Goal: Task Accomplishment & Management: Use online tool/utility

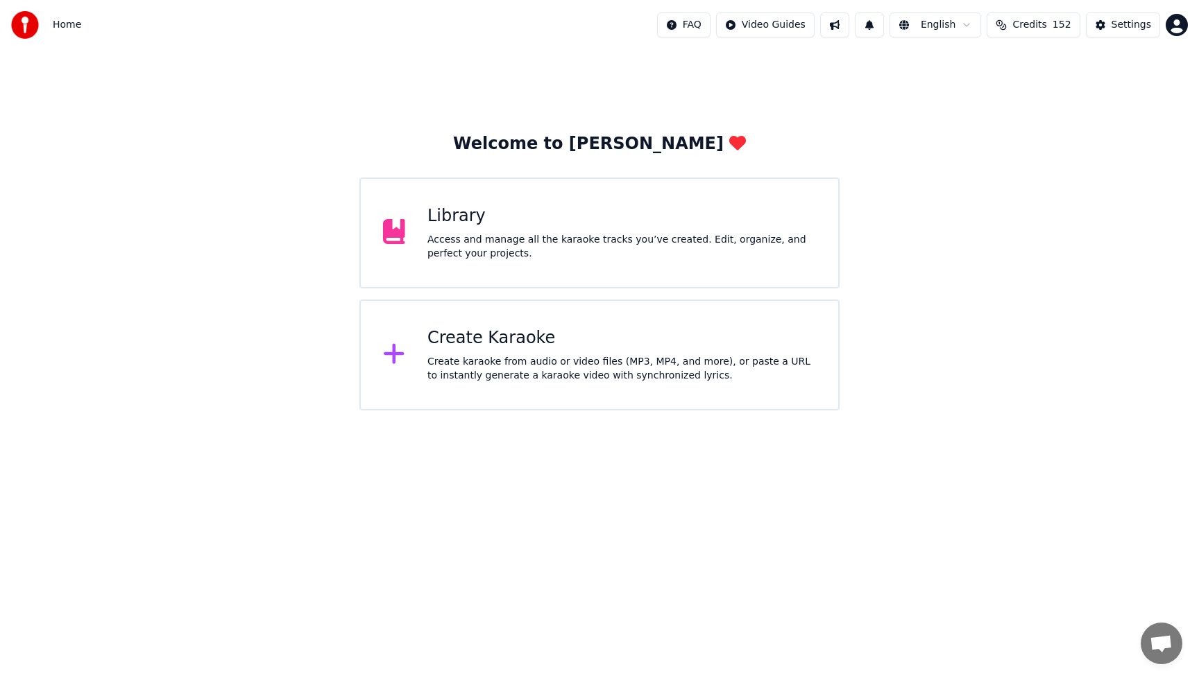
click at [620, 346] on div "Create Karaoke" at bounding box center [621, 338] width 389 height 22
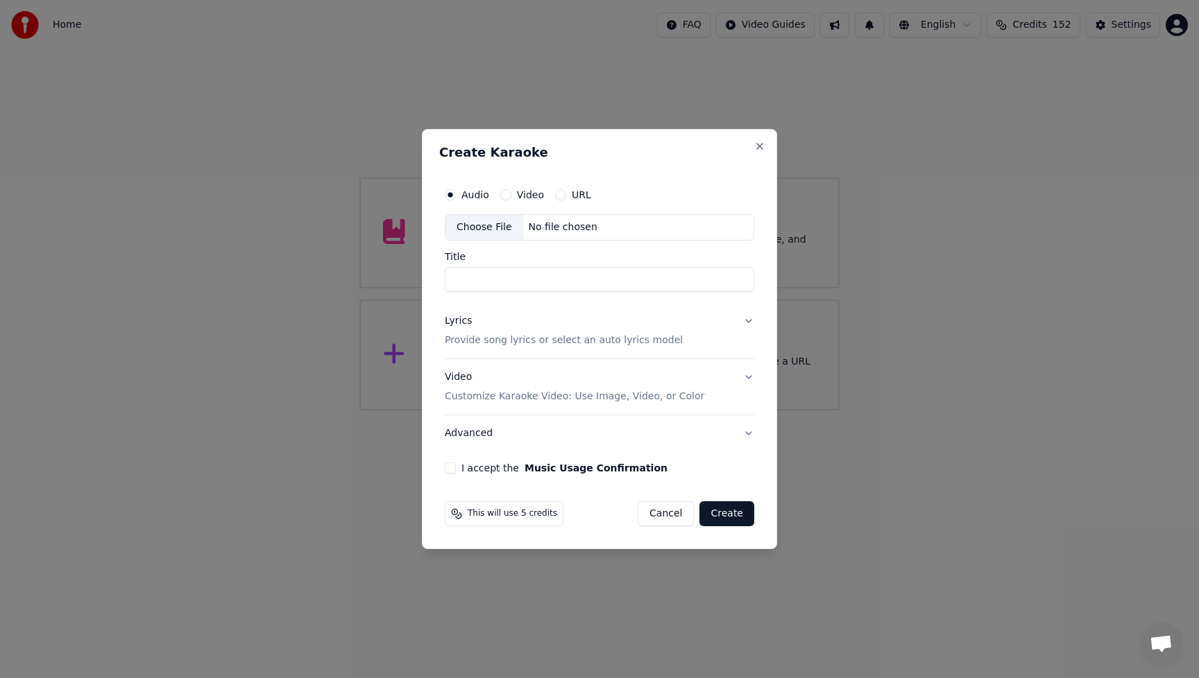
click at [620, 346] on p "Provide song lyrics or select an auto lyrics model" at bounding box center [564, 341] width 238 height 14
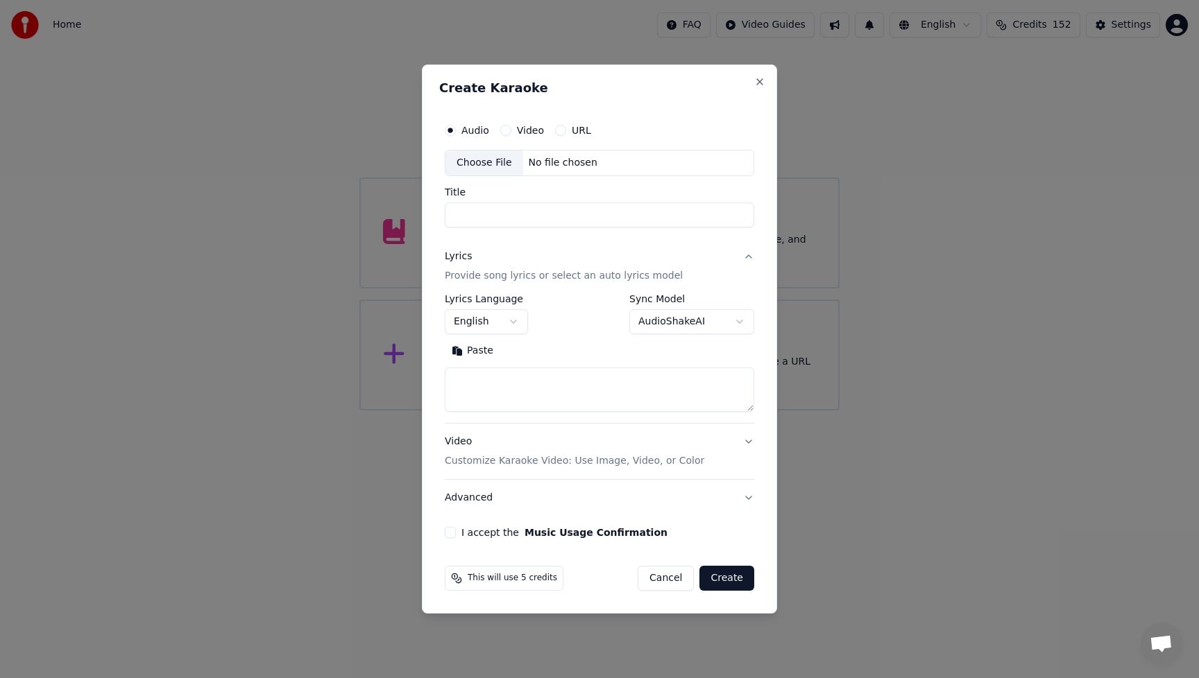
click at [486, 390] on textarea at bounding box center [599, 390] width 309 height 44
paste textarea "**********"
type textarea "**********"
click at [473, 162] on div "Choose File" at bounding box center [484, 163] width 78 height 25
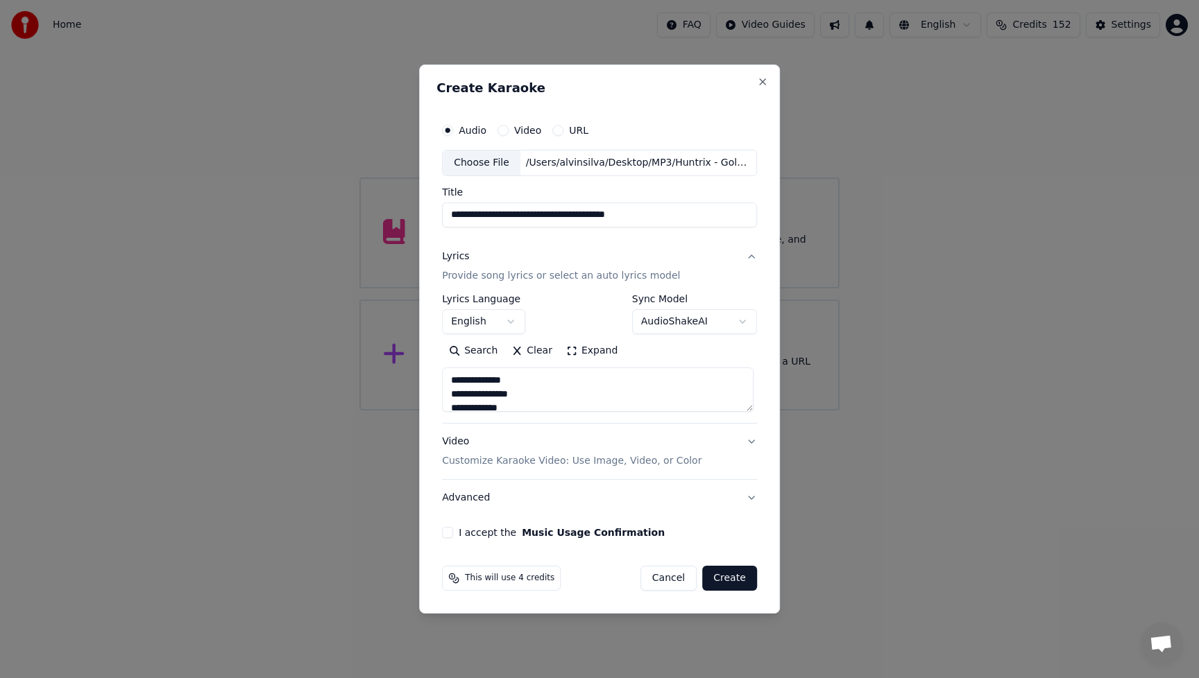
drag, startPoint x: 493, startPoint y: 214, endPoint x: 393, endPoint y: 226, distance: 101.3
click at [393, 226] on body "**********" at bounding box center [599, 205] width 1199 height 411
drag, startPoint x: 486, startPoint y: 216, endPoint x: 674, endPoint y: 218, distance: 187.3
click at [674, 218] on input "**********" at bounding box center [599, 215] width 315 height 25
type input "******"
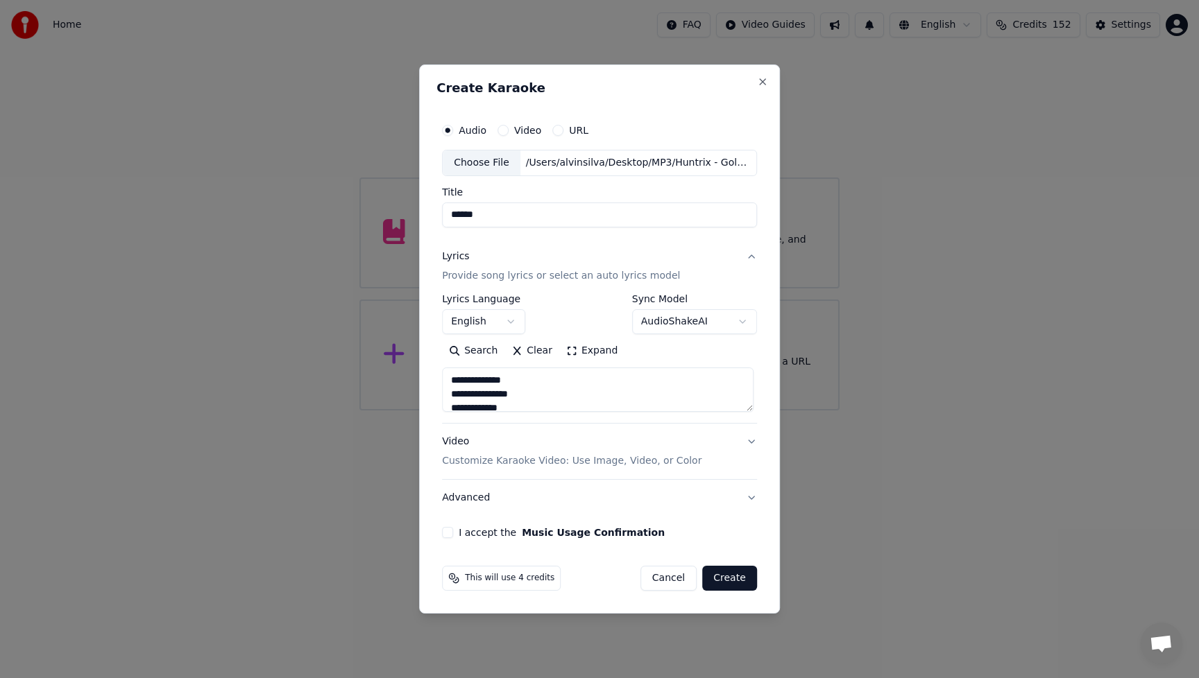
click at [454, 444] on div "Video Customize Karaoke Video: Use Image, Video, or Color" at bounding box center [571, 451] width 259 height 33
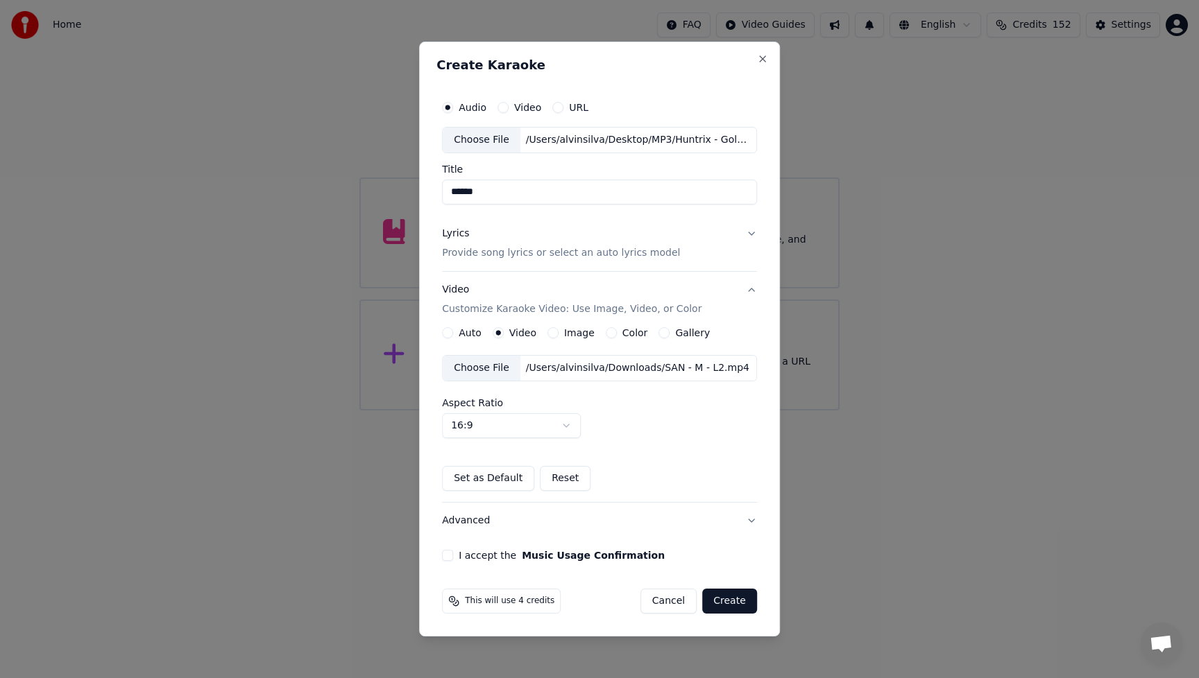
click at [504, 370] on div "Choose File" at bounding box center [482, 368] width 78 height 25
click at [455, 555] on div "I accept the Music Usage Confirmation" at bounding box center [599, 555] width 315 height 11
click at [442, 554] on div "Audio Video URL Choose File /Users/alvinsilva/Desktop/MP3/Huntrix - Golden (Lyr…" at bounding box center [599, 327] width 326 height 479
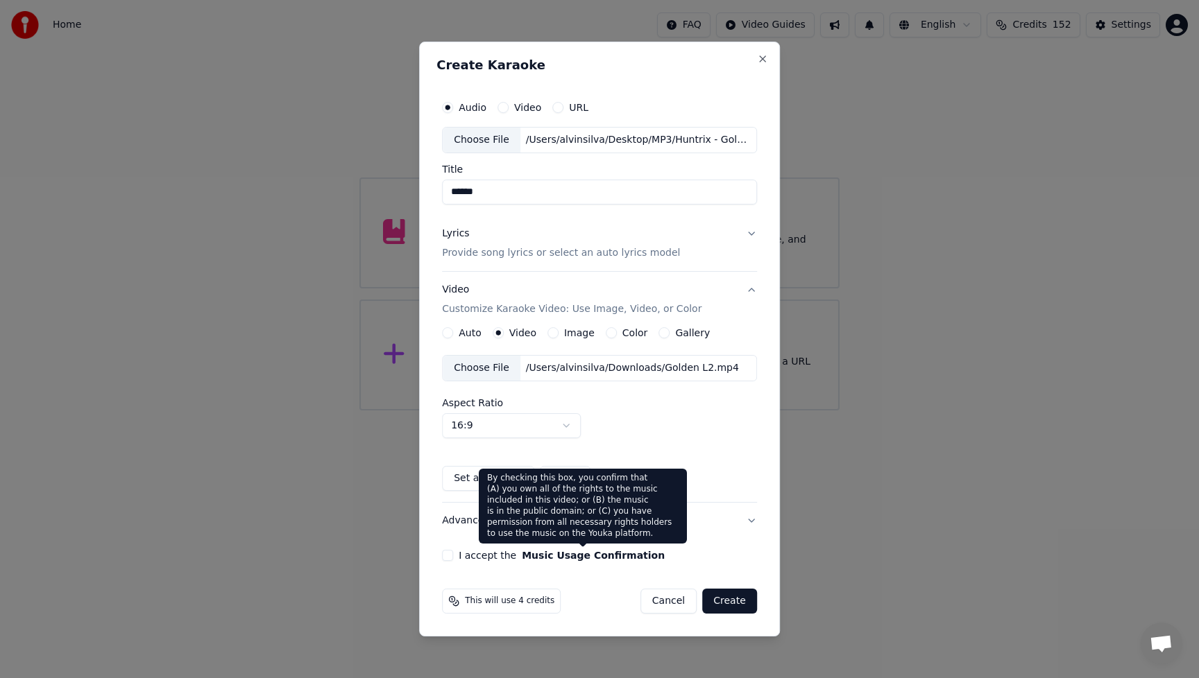
click at [522, 558] on button "Music Usage Confirmation" at bounding box center [593, 556] width 143 height 10
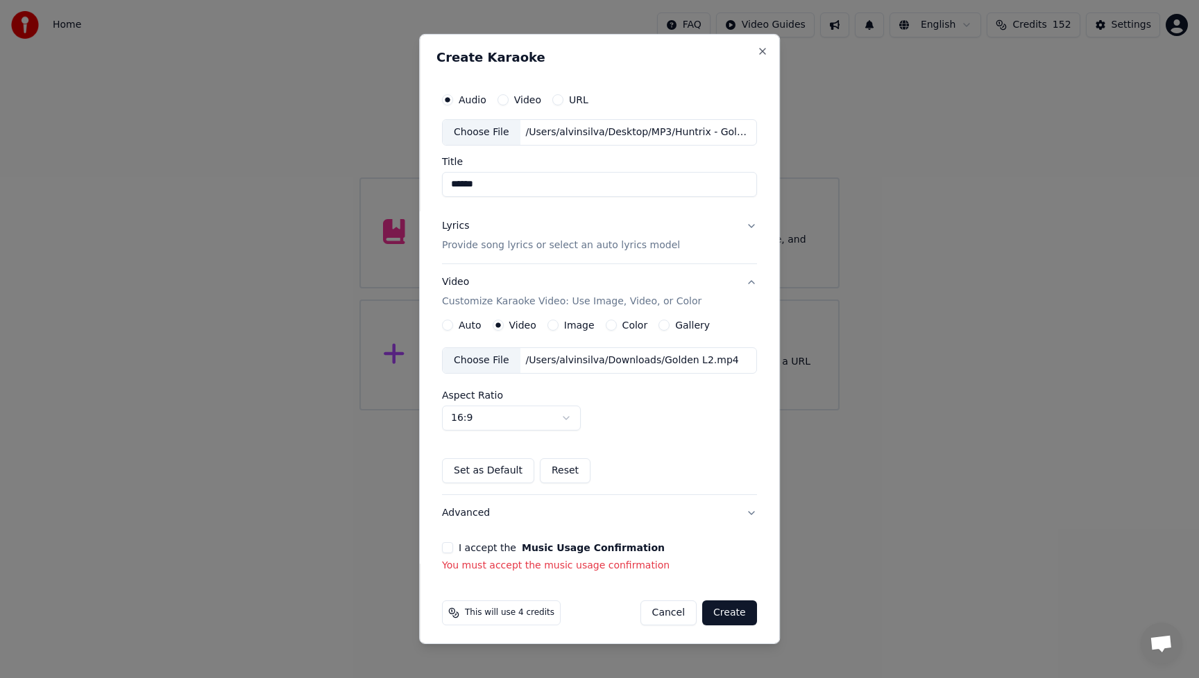
click at [436, 547] on div "Audio Video URL Choose File /Users/alvinsilva/Desktop/MP3/Huntrix - Golden (Lyr…" at bounding box center [599, 329] width 326 height 498
click at [726, 615] on button "Create" at bounding box center [729, 613] width 55 height 25
click at [442, 543] on div "I accept the Music Usage Confirmation" at bounding box center [599, 548] width 315 height 11
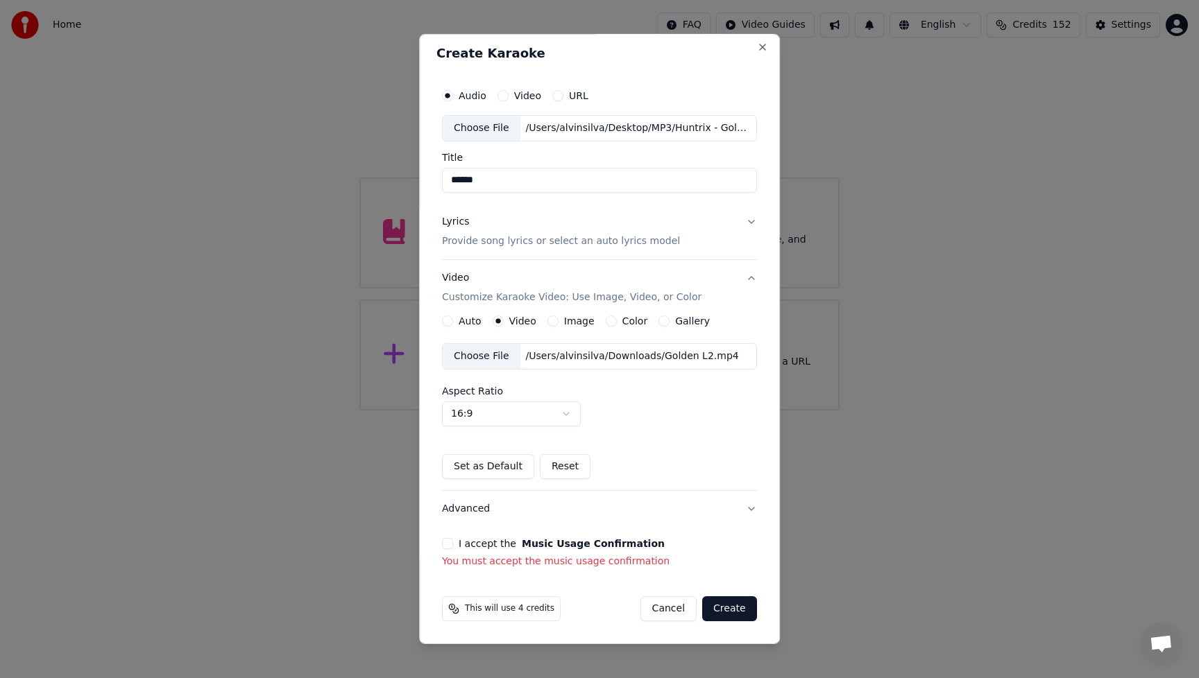
click at [442, 540] on button "I accept the Music Usage Confirmation" at bounding box center [447, 543] width 11 height 11
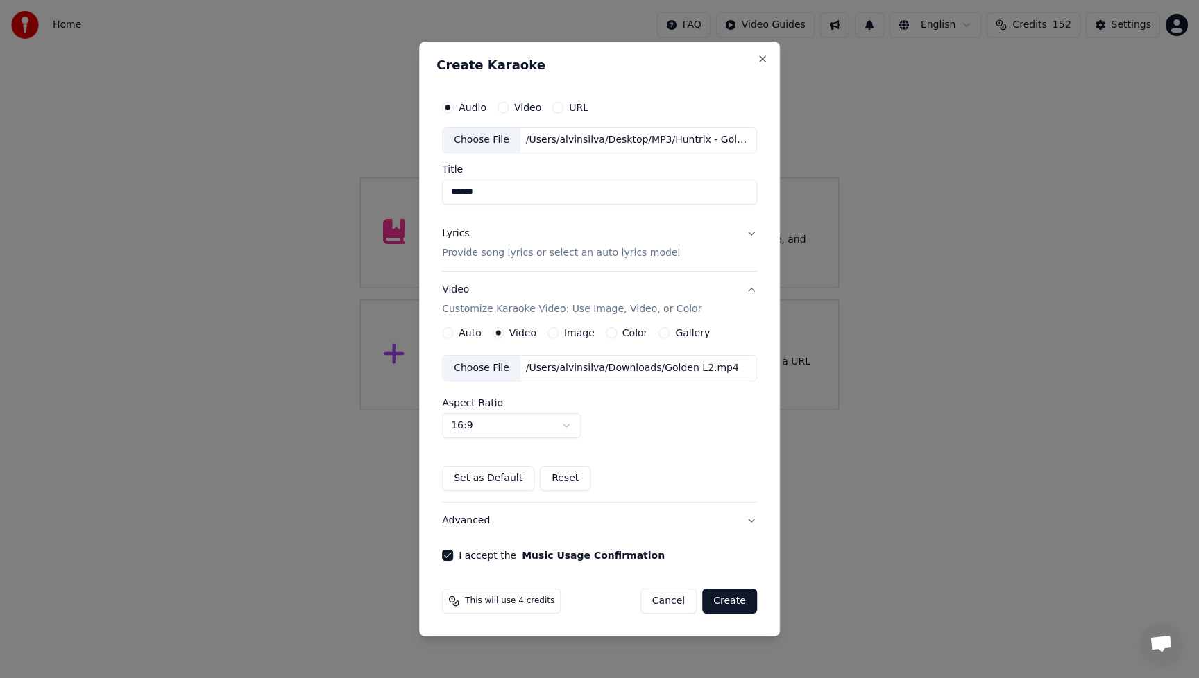
click at [730, 603] on button "Create" at bounding box center [729, 601] width 55 height 25
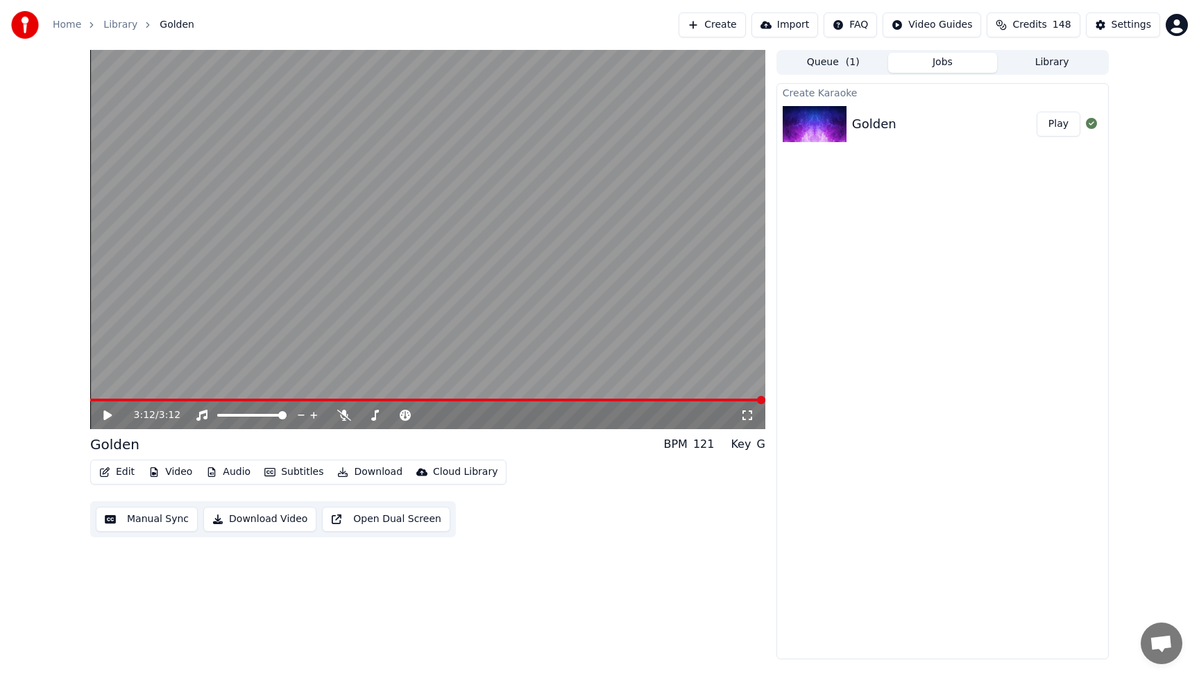
click at [108, 416] on icon at bounding box center [107, 416] width 8 height 10
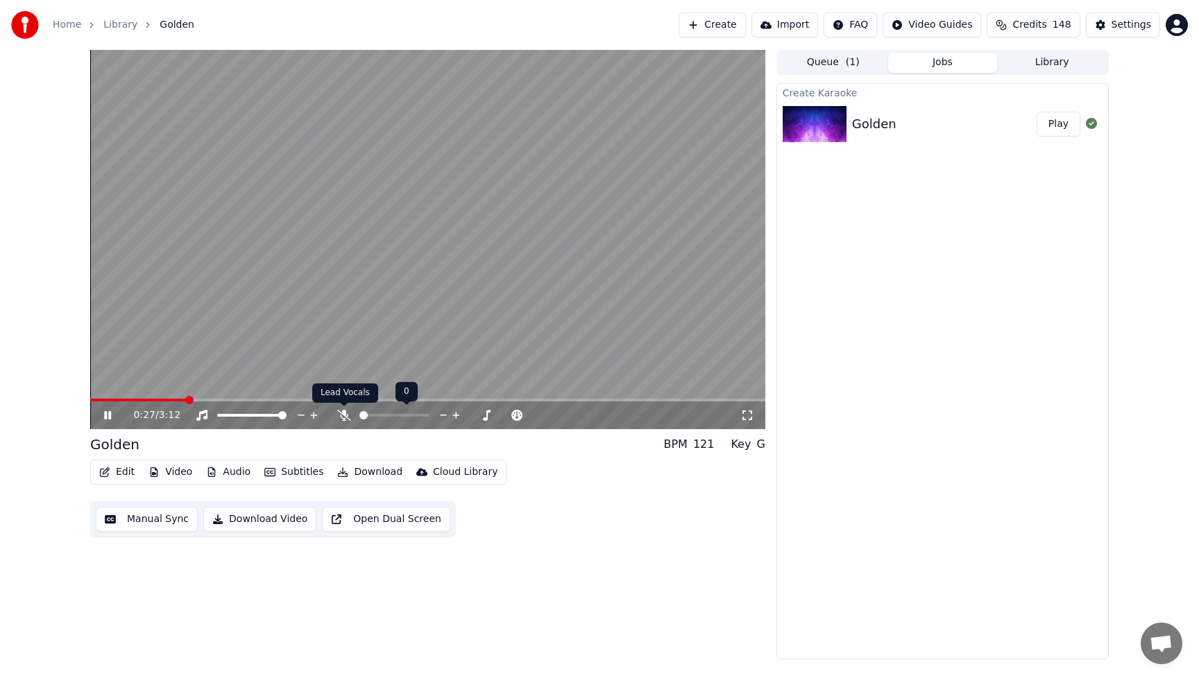
click at [341, 416] on icon at bounding box center [344, 415] width 14 height 11
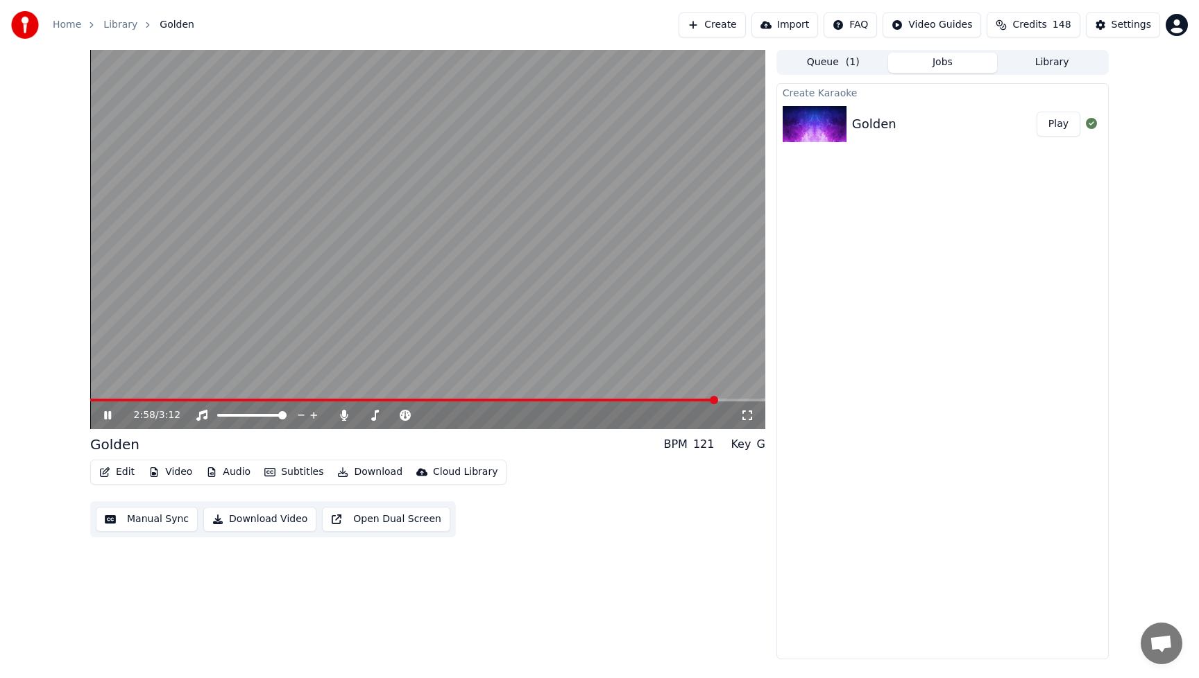
click at [105, 415] on icon at bounding box center [107, 415] width 7 height 8
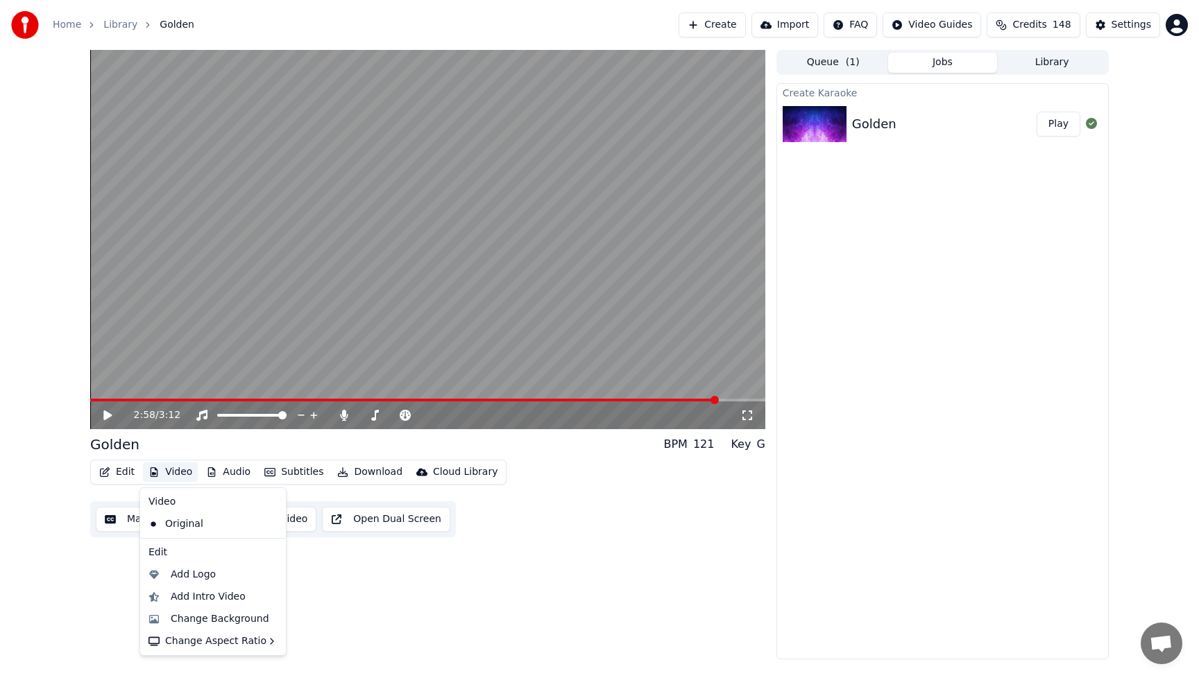
click at [178, 477] on button "Video" at bounding box center [170, 472] width 55 height 19
click at [202, 597] on div "Add Intro Video" at bounding box center [208, 597] width 75 height 14
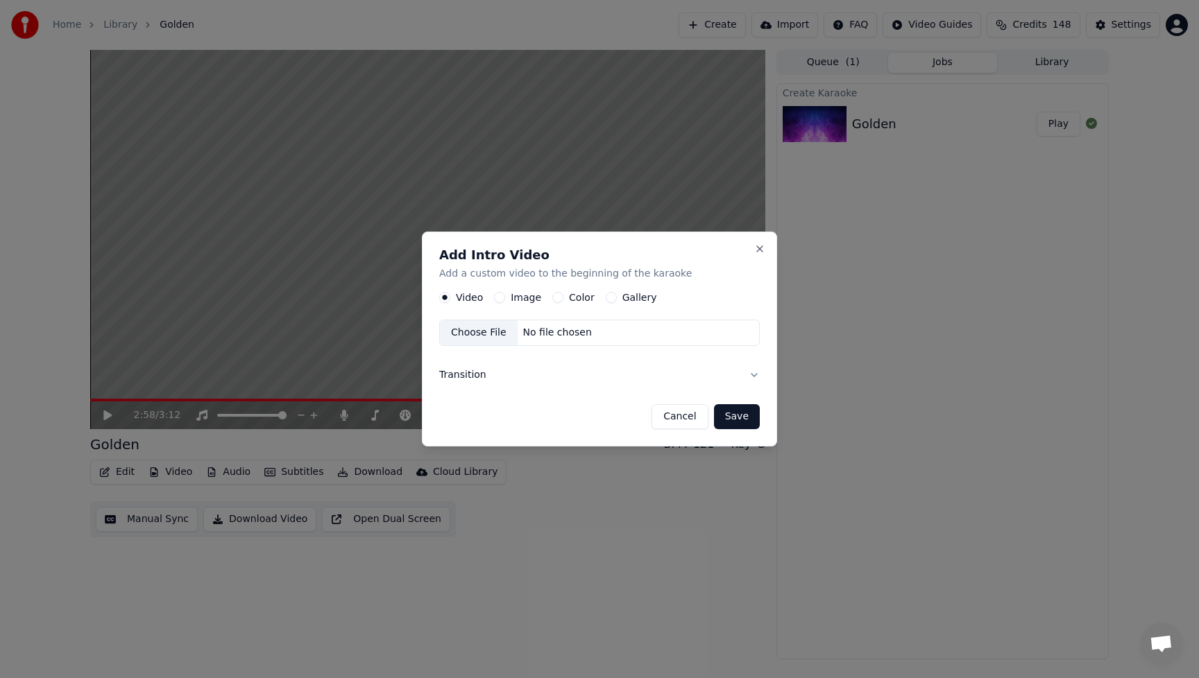
click at [517, 298] on label "Image" at bounding box center [526, 298] width 31 height 10
click at [505, 298] on button "Image" at bounding box center [499, 297] width 11 height 11
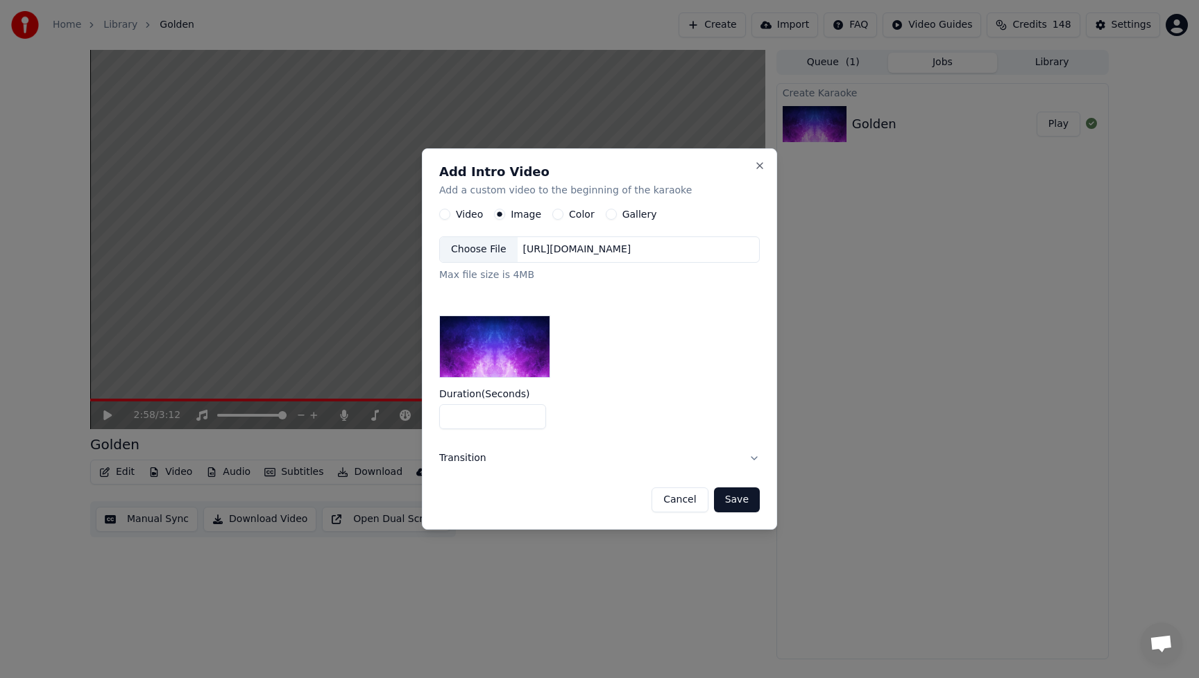
click at [475, 253] on div "Choose File" at bounding box center [479, 249] width 78 height 25
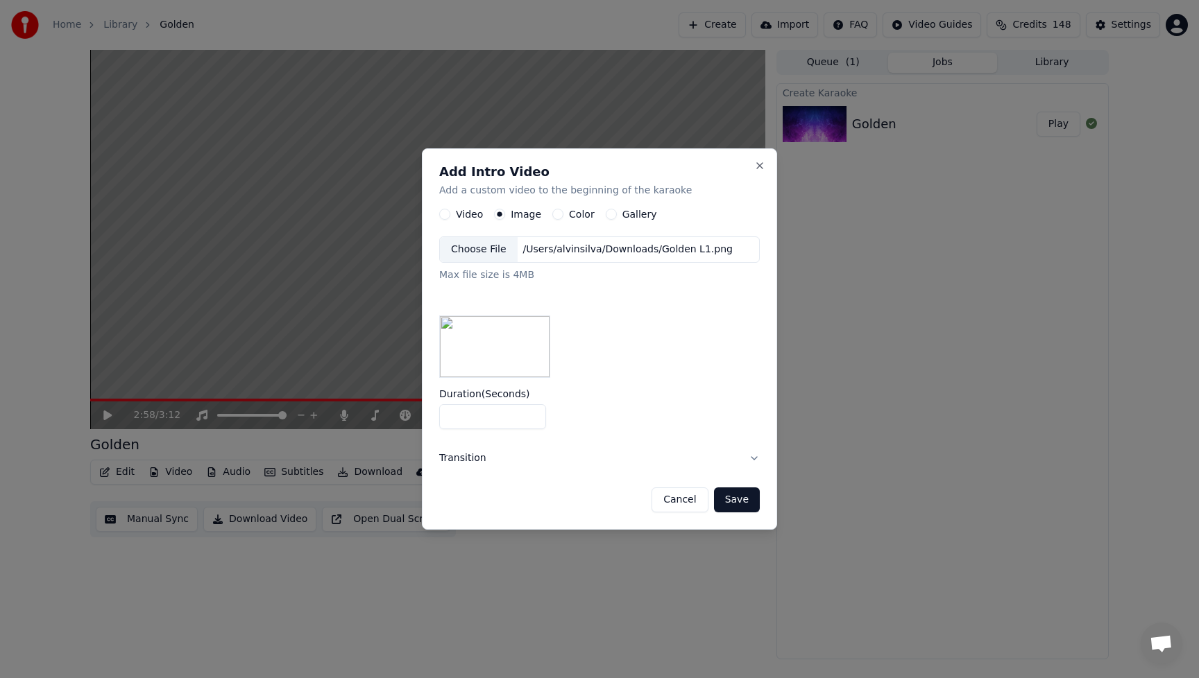
click at [748, 504] on button "Save" at bounding box center [737, 500] width 46 height 25
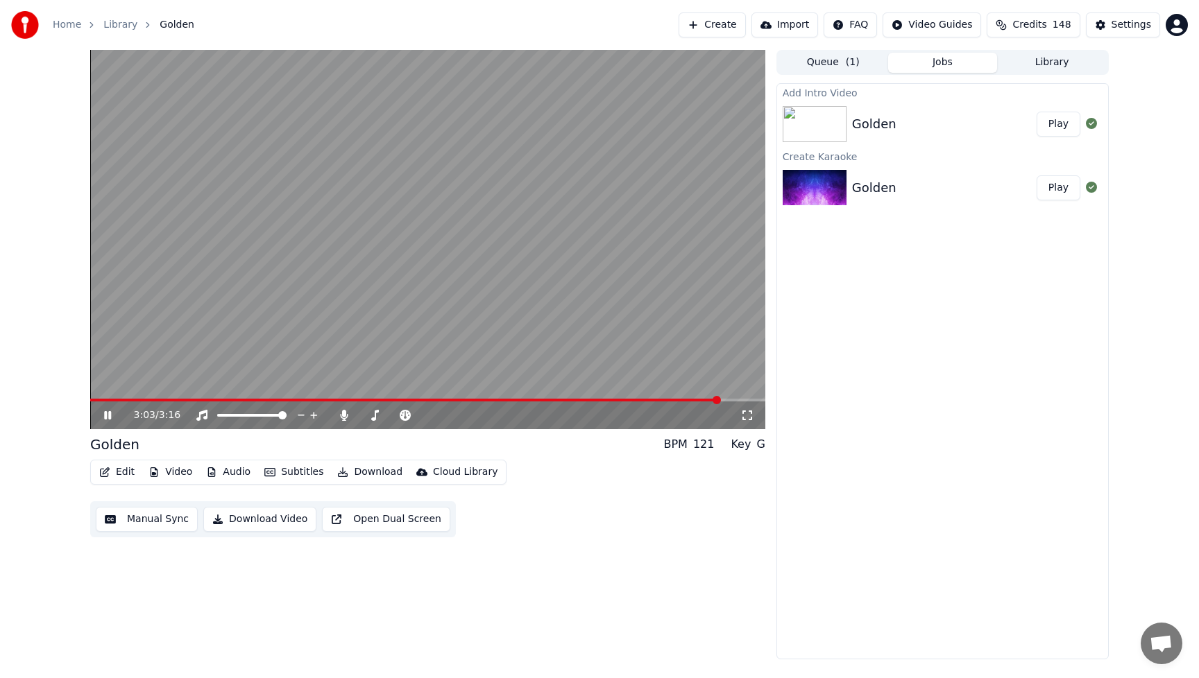
click at [1063, 128] on button "Play" at bounding box center [1058, 124] width 44 height 25
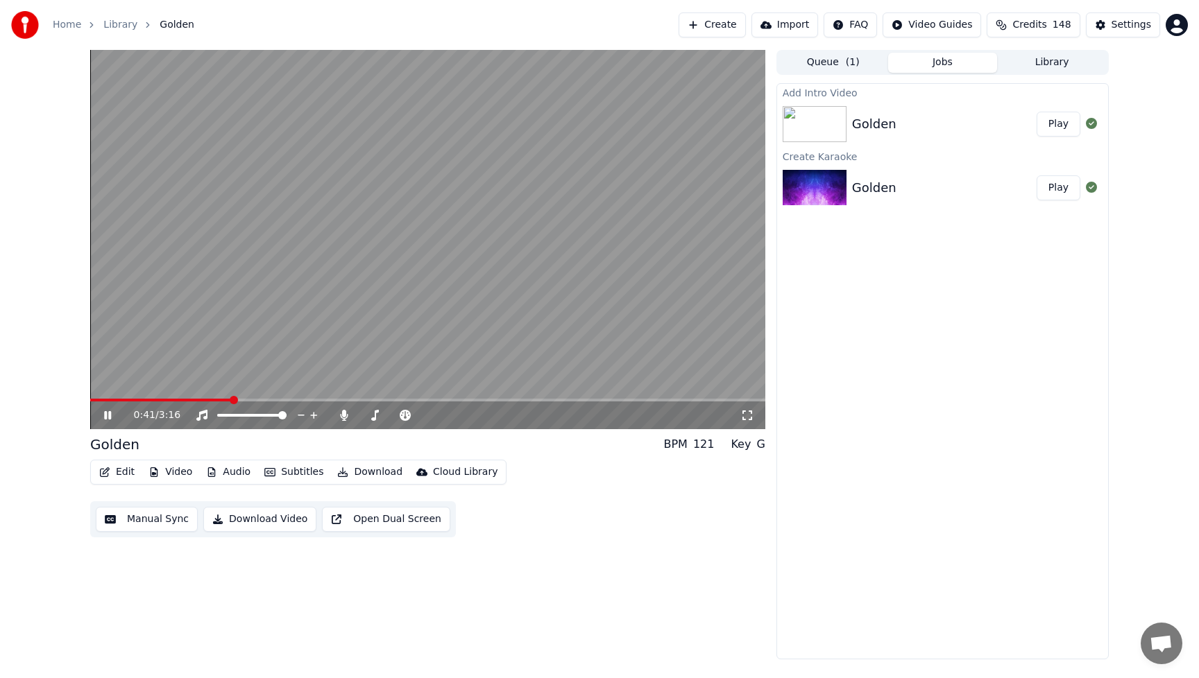
click at [153, 398] on video at bounding box center [427, 239] width 675 height 379
click at [136, 399] on span at bounding box center [161, 400] width 142 height 3
click at [109, 413] on icon at bounding box center [107, 416] width 8 height 10
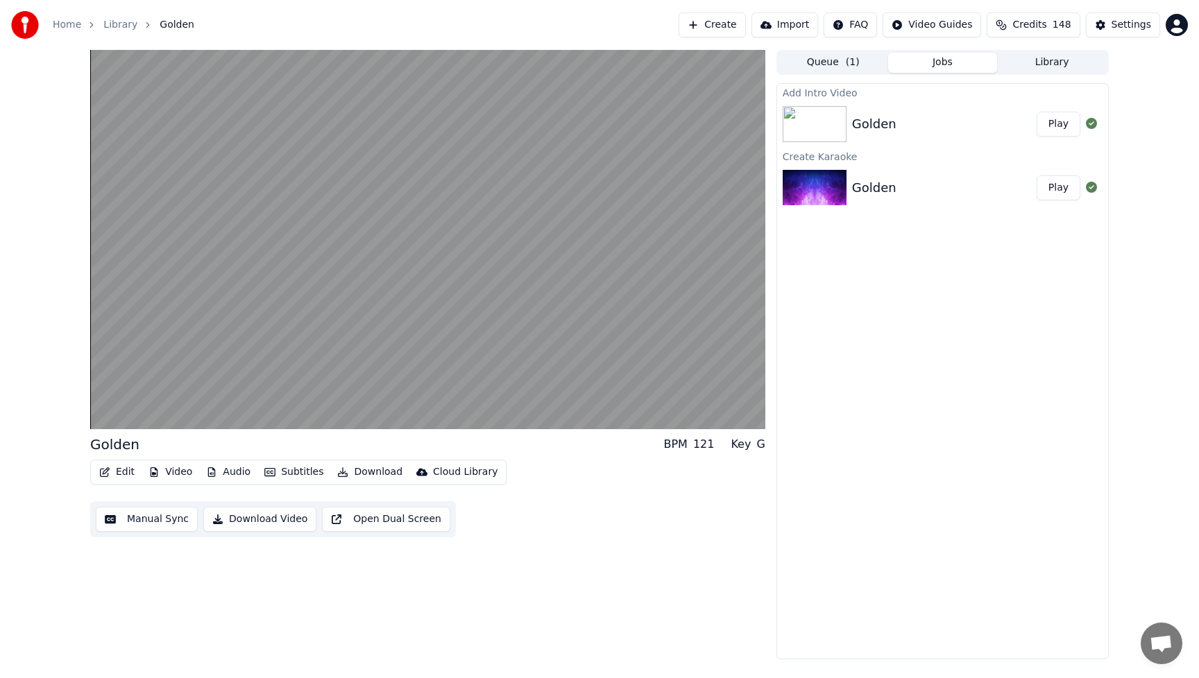
click at [121, 474] on button "Edit" at bounding box center [117, 472] width 46 height 19
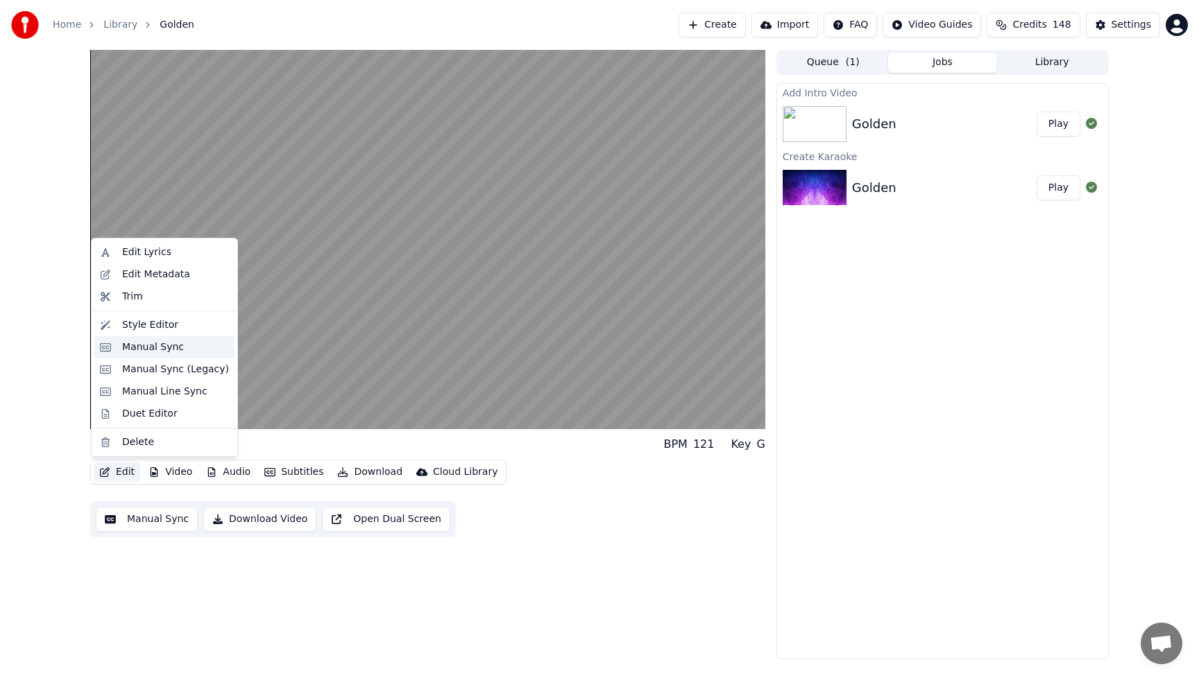
click at [130, 345] on div "Manual Sync" at bounding box center [153, 348] width 62 height 14
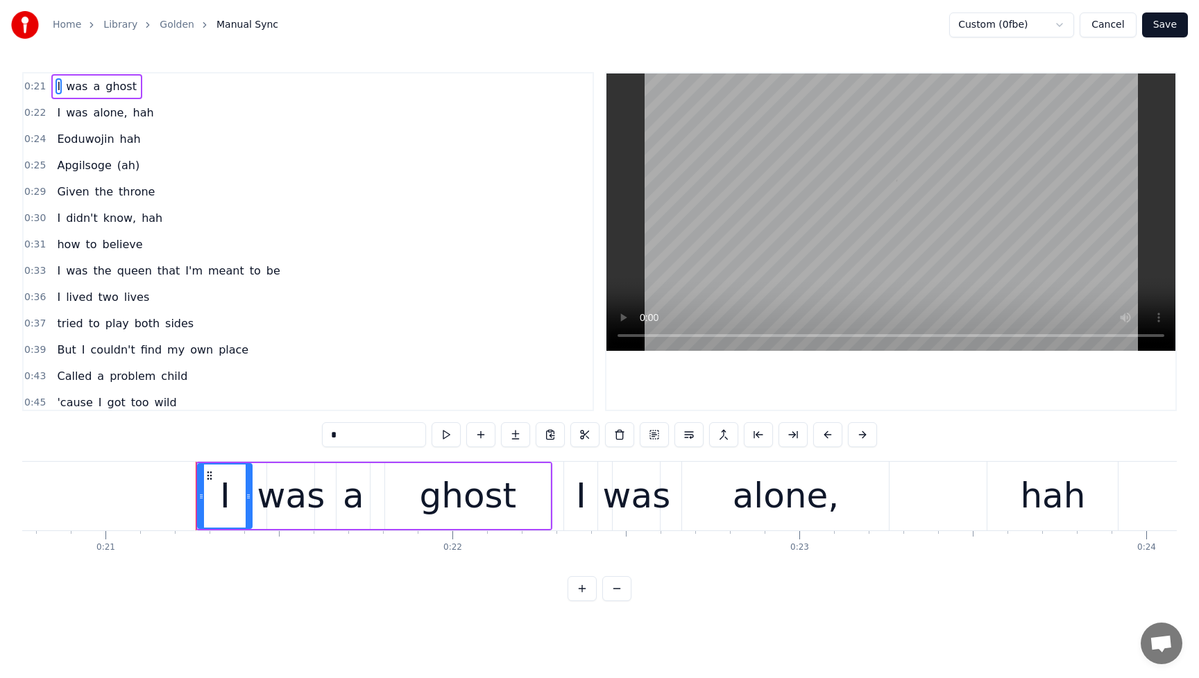
scroll to position [0, 7305]
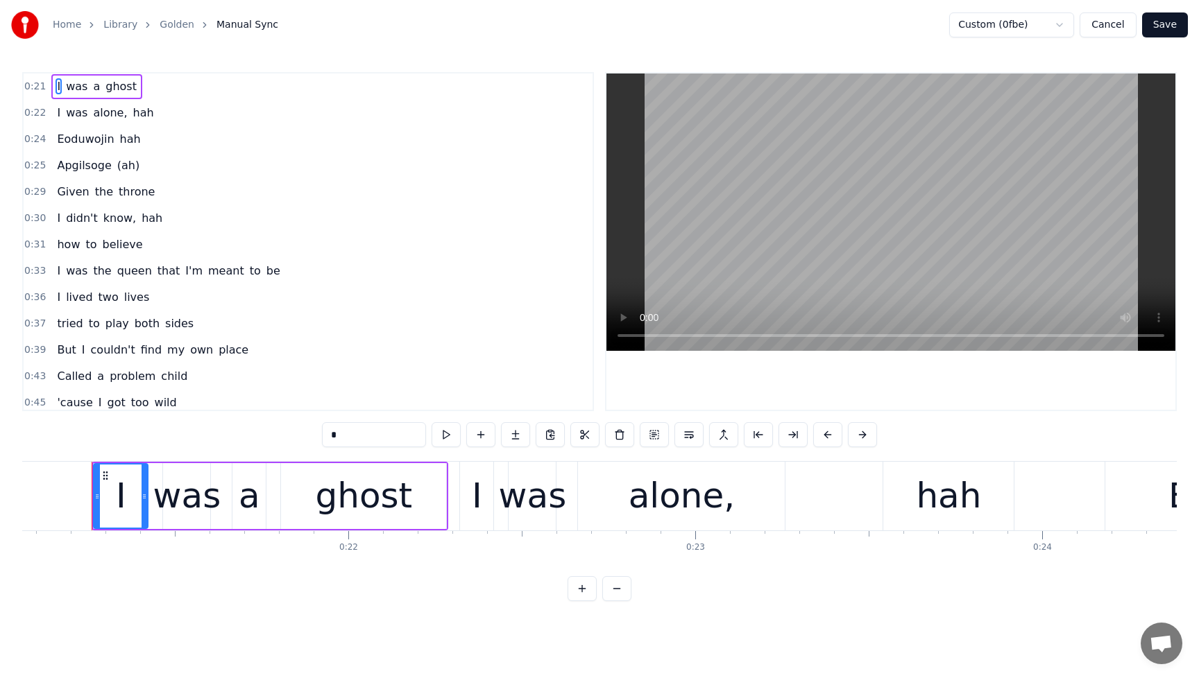
click at [62, 248] on span "how" at bounding box center [69, 245] width 26 height 16
type input "***"
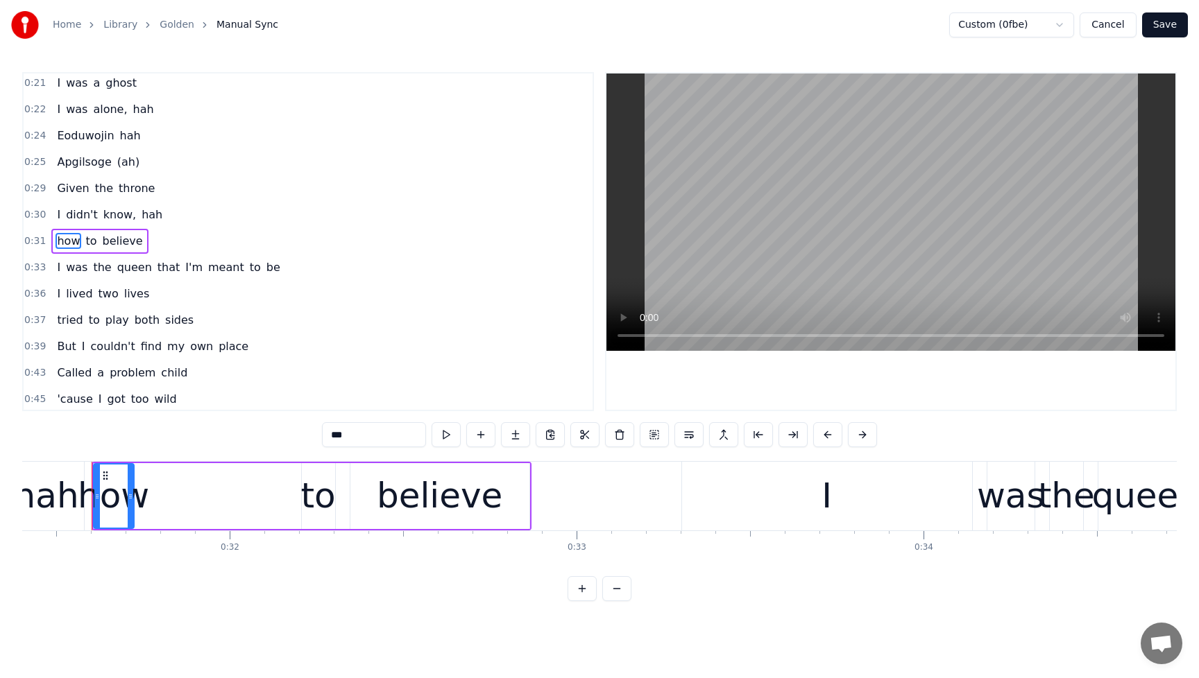
scroll to position [0, 10893]
click at [126, 511] on div "how" at bounding box center [113, 496] width 71 height 52
drag, startPoint x: 105, startPoint y: 475, endPoint x: 162, endPoint y: 476, distance: 57.6
click at [162, 476] on icon at bounding box center [163, 475] width 11 height 11
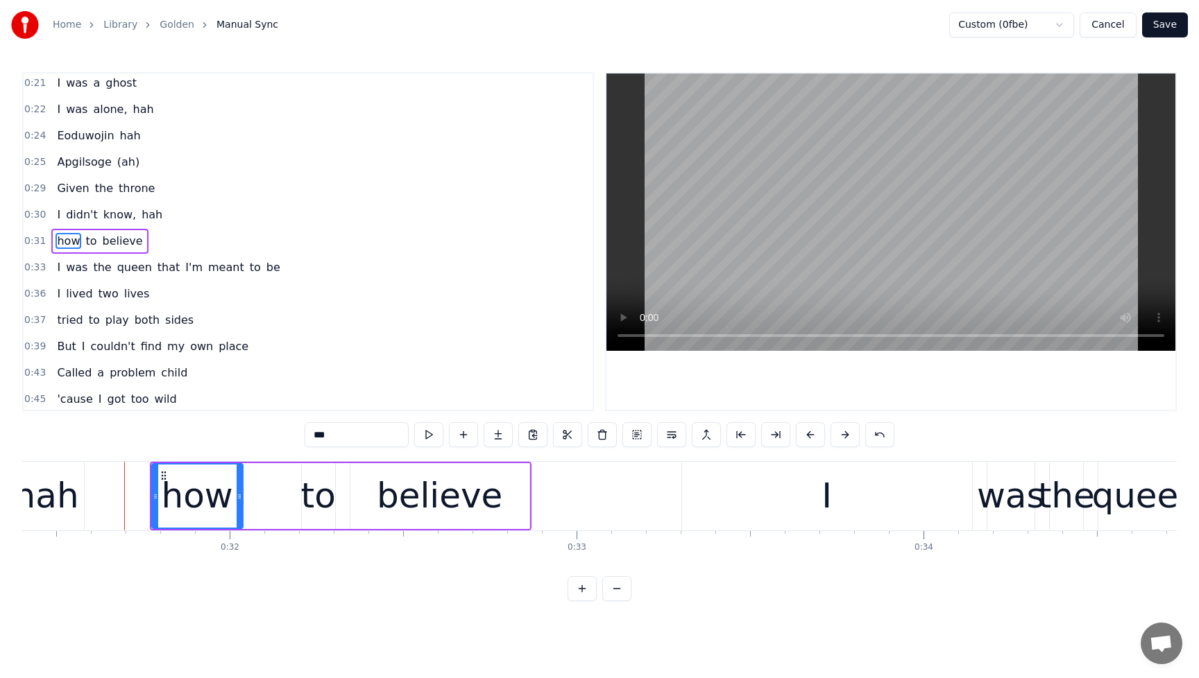
drag, startPoint x: 190, startPoint y: 497, endPoint x: 241, endPoint y: 500, distance: 50.8
click at [241, 500] on icon at bounding box center [240, 496] width 6 height 11
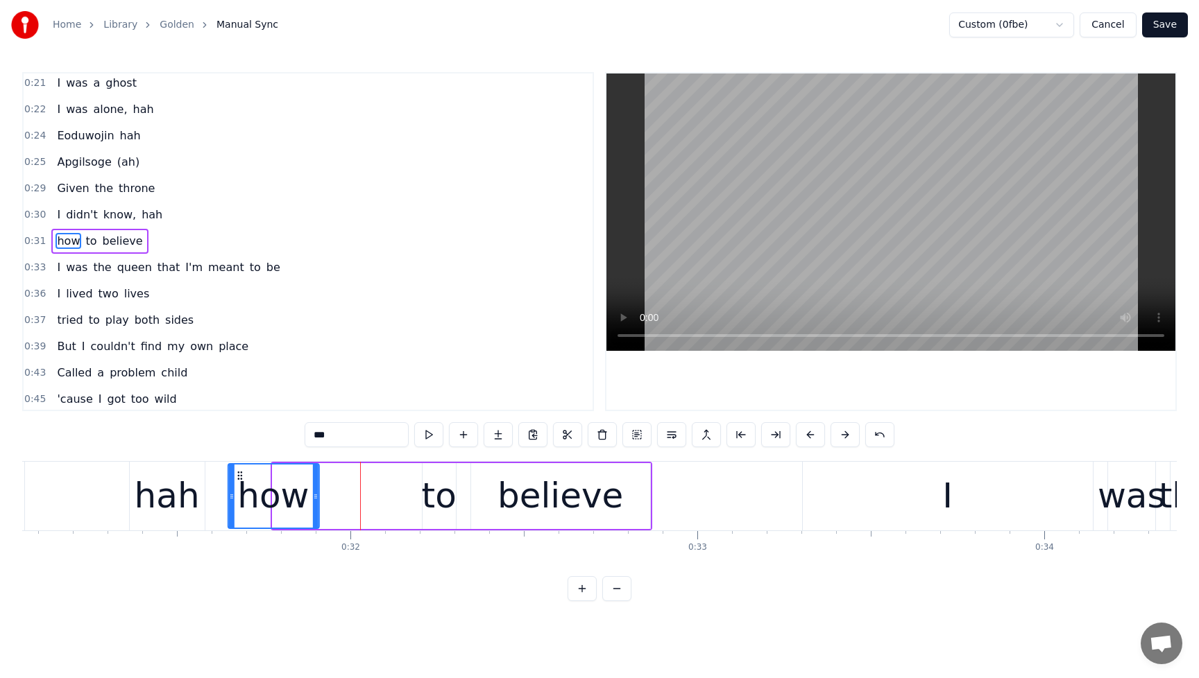
scroll to position [0, 10759]
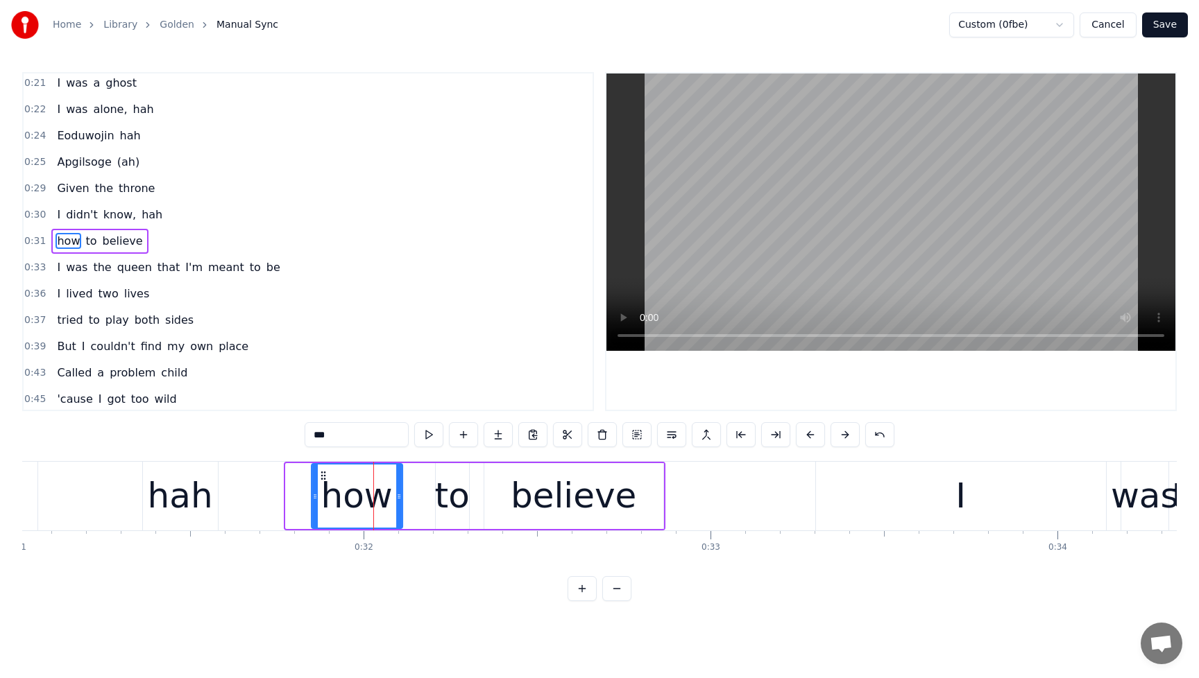
drag, startPoint x: 164, startPoint y: 474, endPoint x: 324, endPoint y: 480, distance: 159.7
click at [324, 480] on icon at bounding box center [323, 475] width 11 height 11
click at [56, 207] on span "I" at bounding box center [59, 215] width 6 height 17
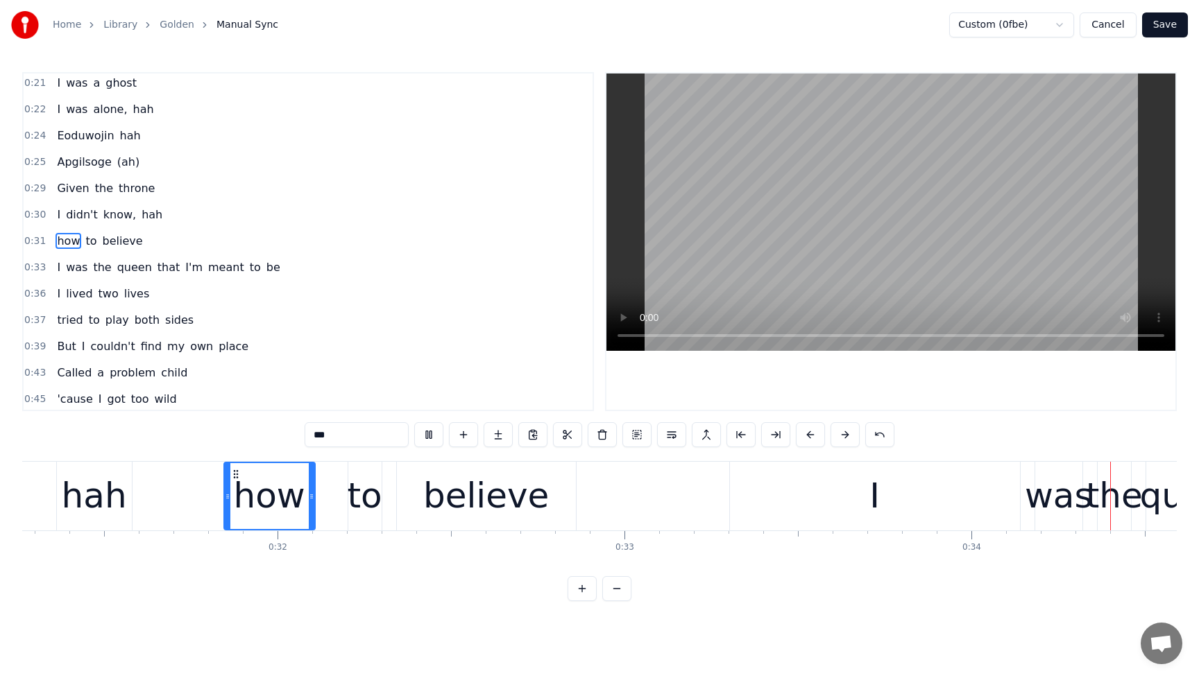
click at [60, 203] on div "I didn't know, hah" at bounding box center [109, 215] width 117 height 25
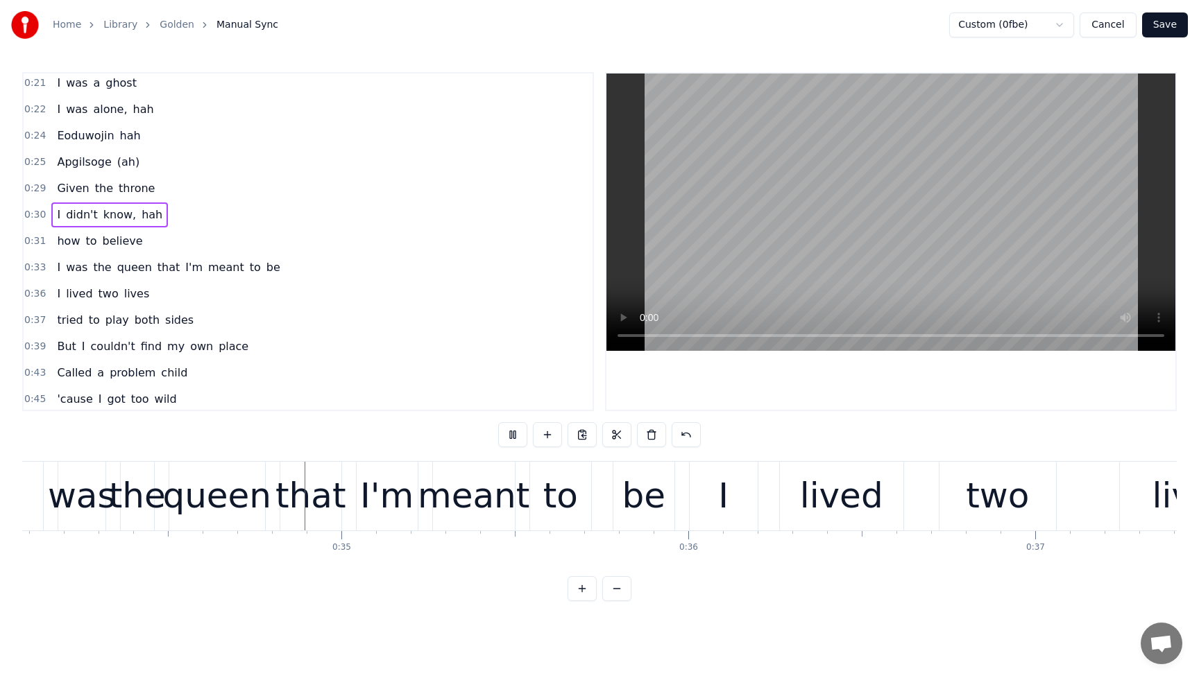
scroll to position [0, 11830]
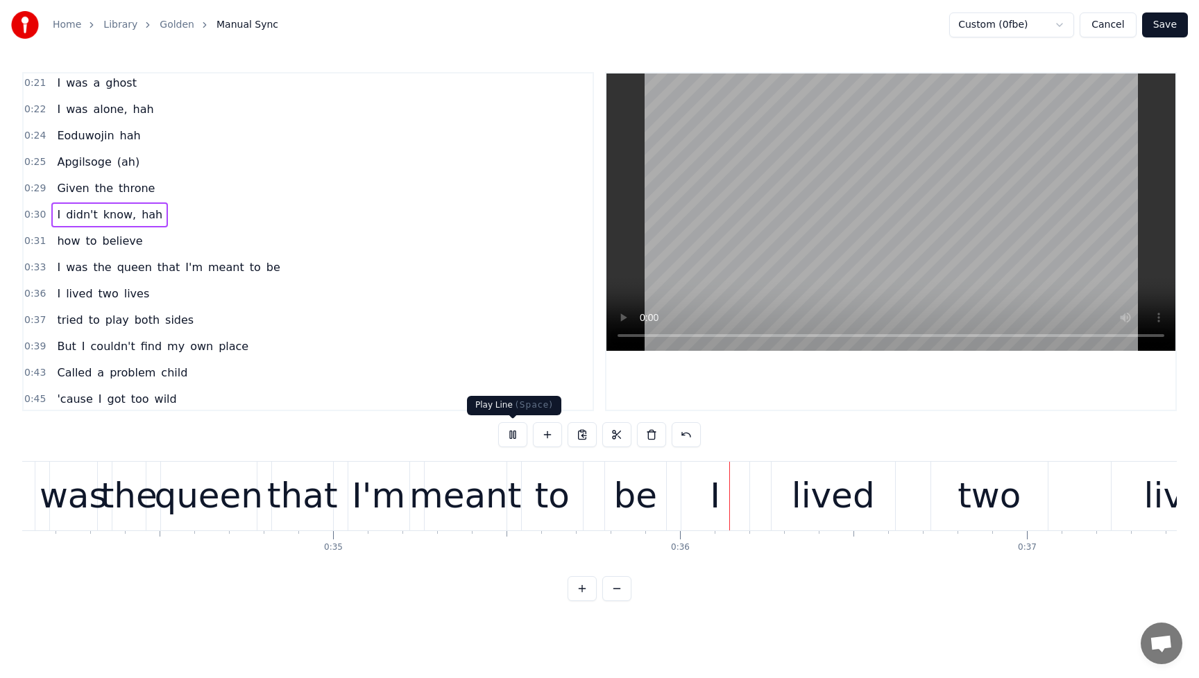
click at [514, 440] on button at bounding box center [512, 434] width 29 height 25
click at [59, 205] on div "I didn't know, hah" at bounding box center [109, 215] width 117 height 25
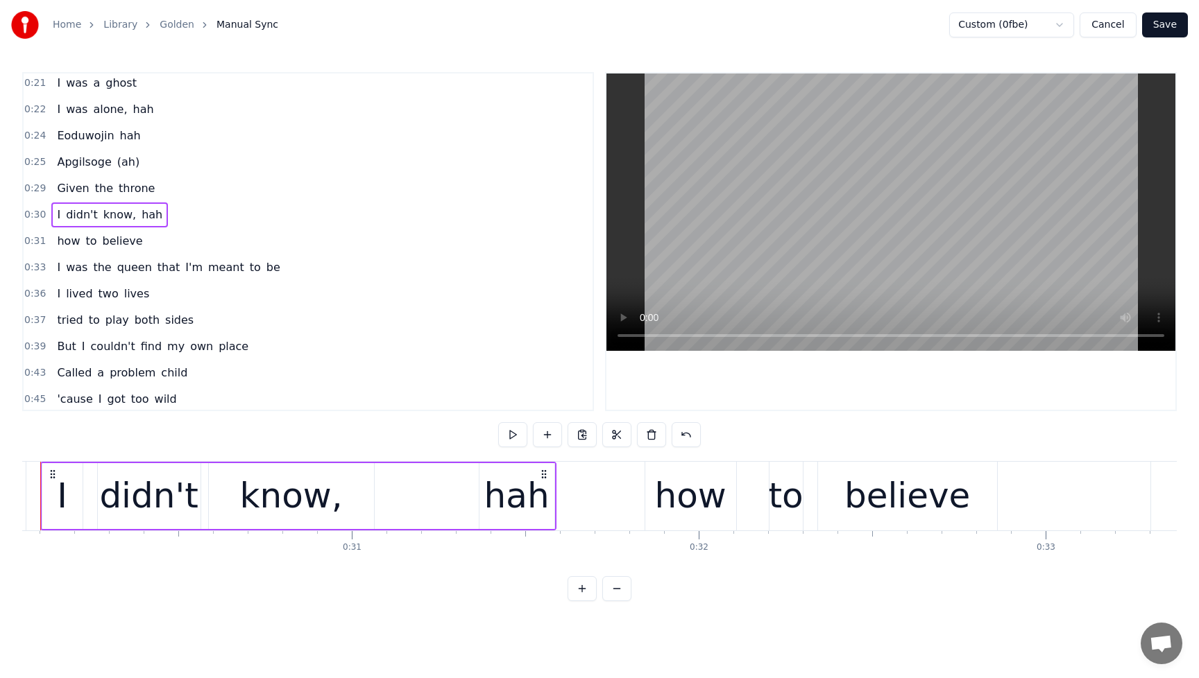
scroll to position [0, 10372]
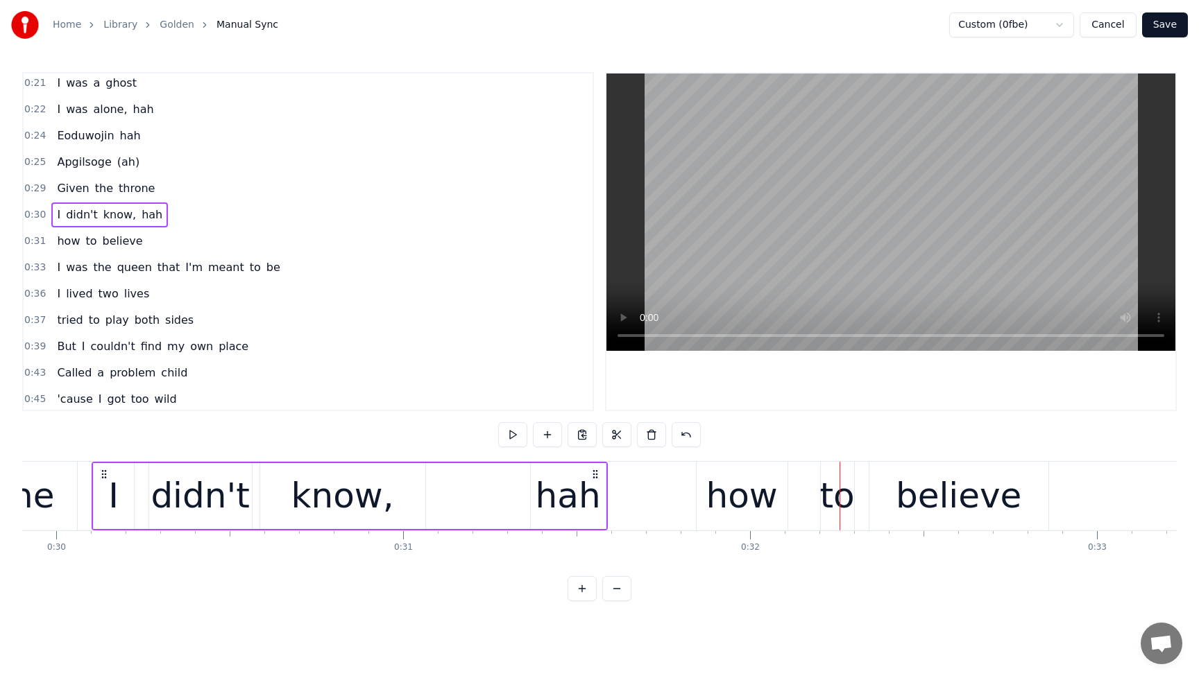
click at [1163, 26] on button "Save" at bounding box center [1165, 24] width 46 height 25
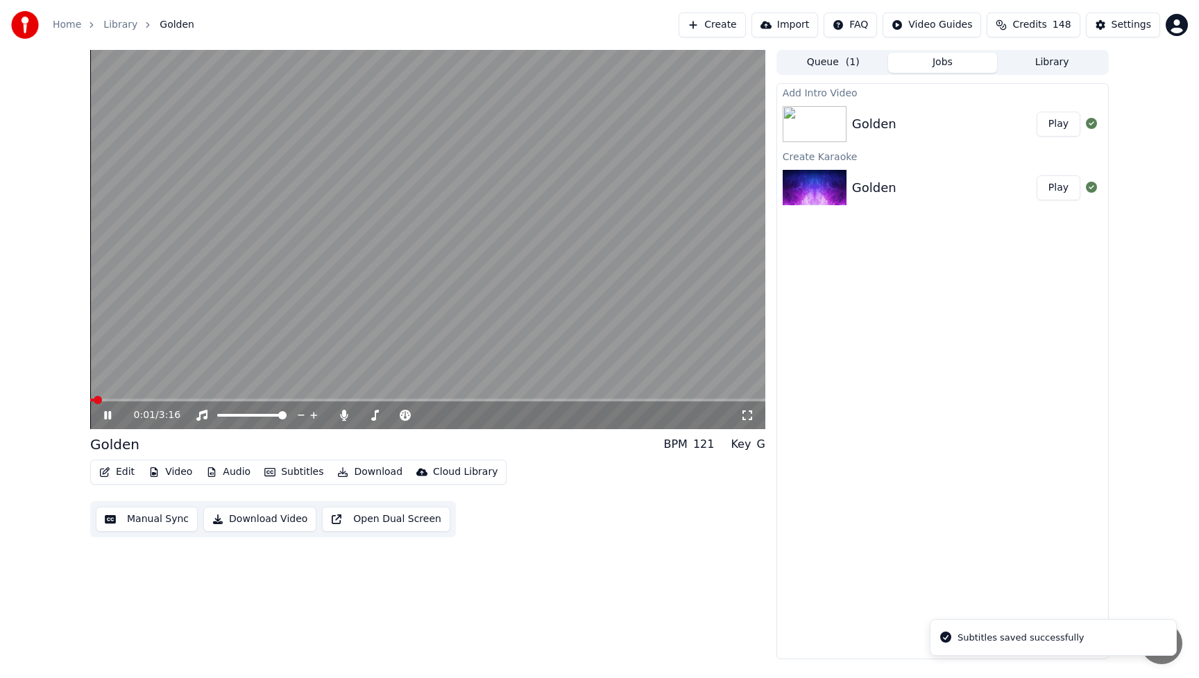
click at [137, 401] on span at bounding box center [427, 400] width 675 height 3
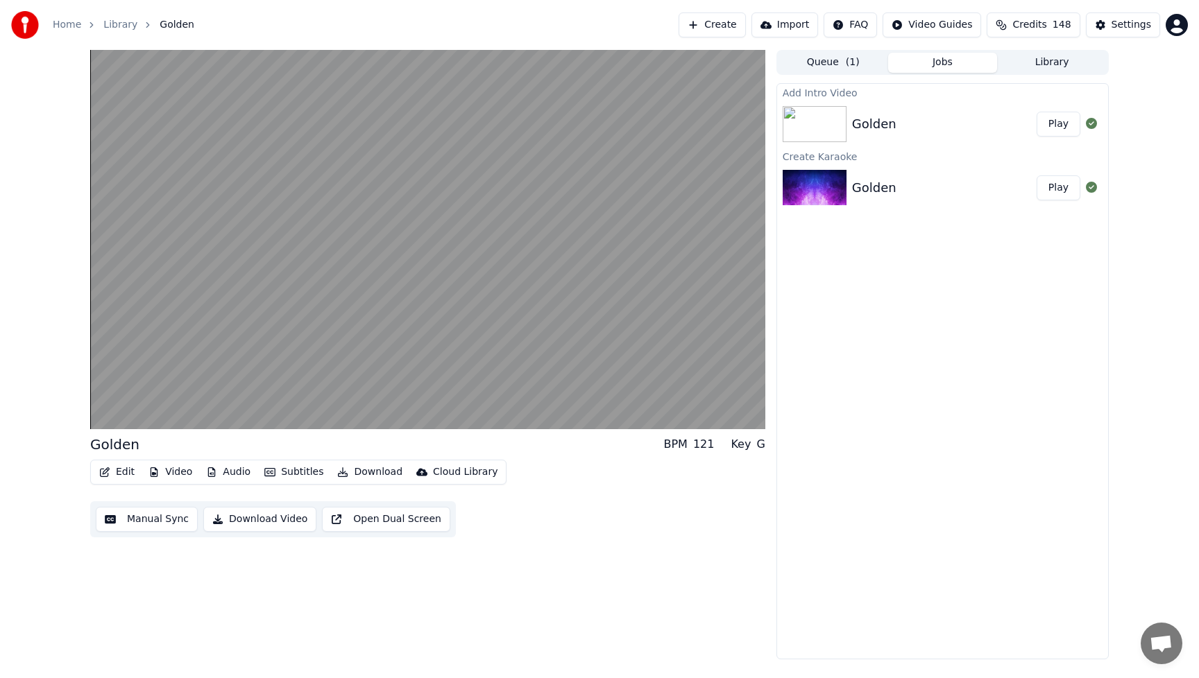
click at [131, 469] on button "Edit" at bounding box center [117, 472] width 46 height 19
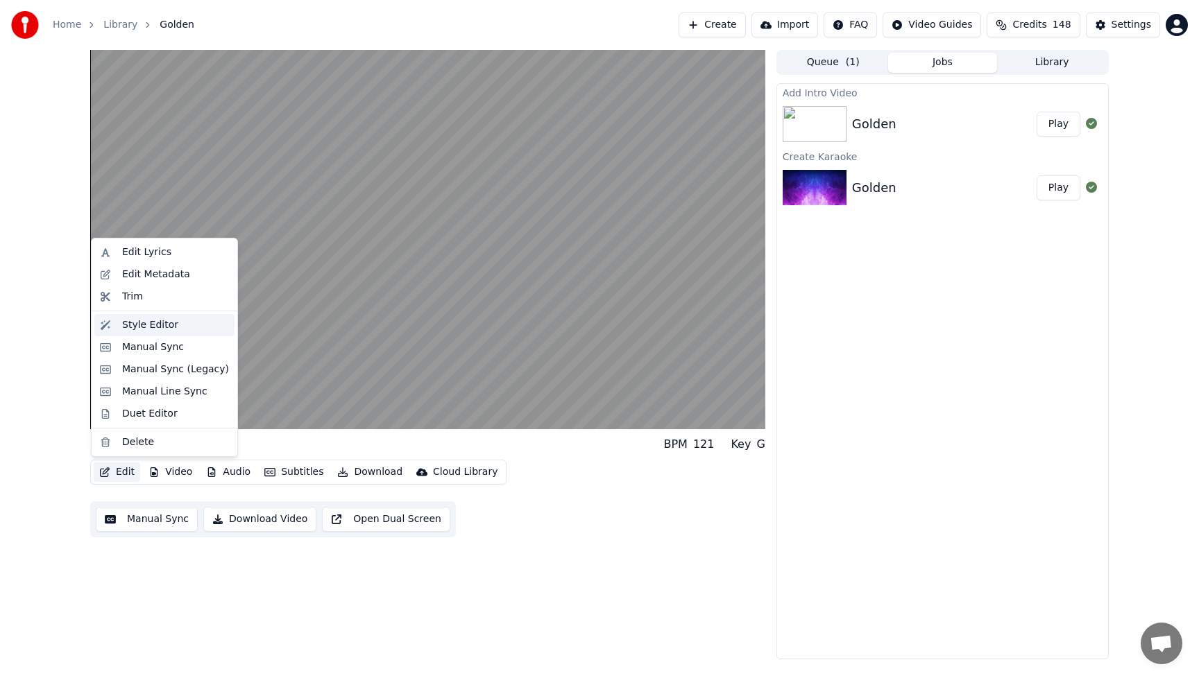
click at [142, 327] on div "Style Editor" at bounding box center [150, 325] width 56 height 14
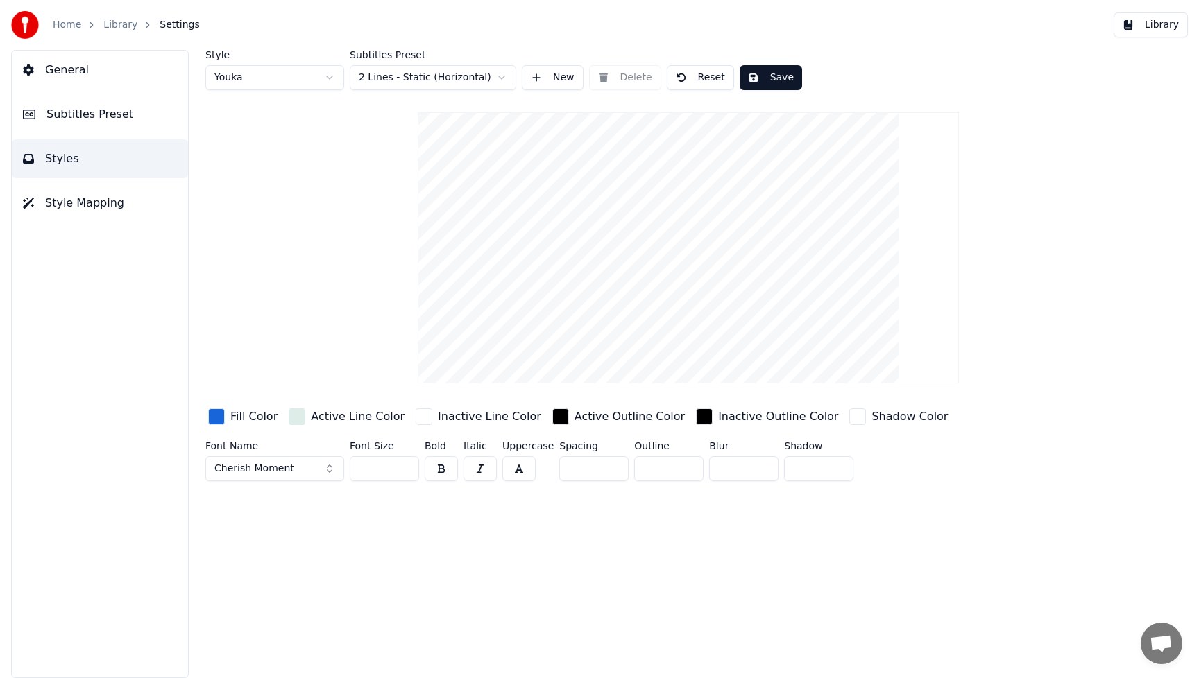
click at [1171, 17] on button "Library" at bounding box center [1150, 24] width 74 height 25
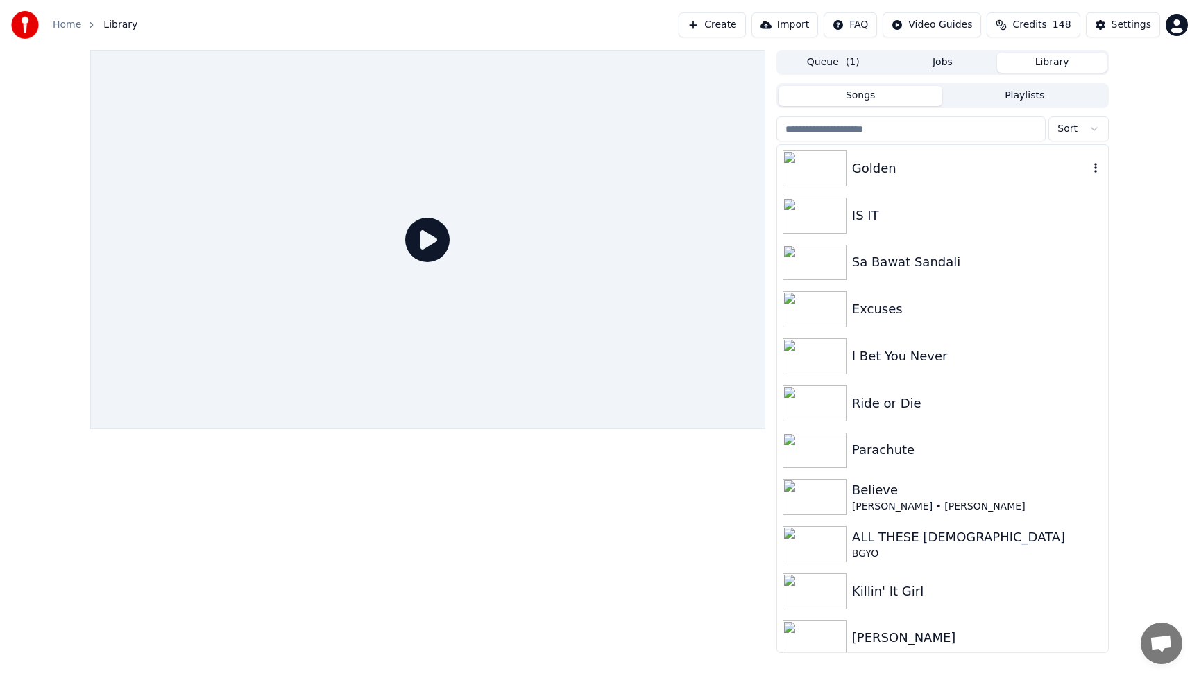
click at [973, 173] on div "Golden" at bounding box center [970, 168] width 237 height 19
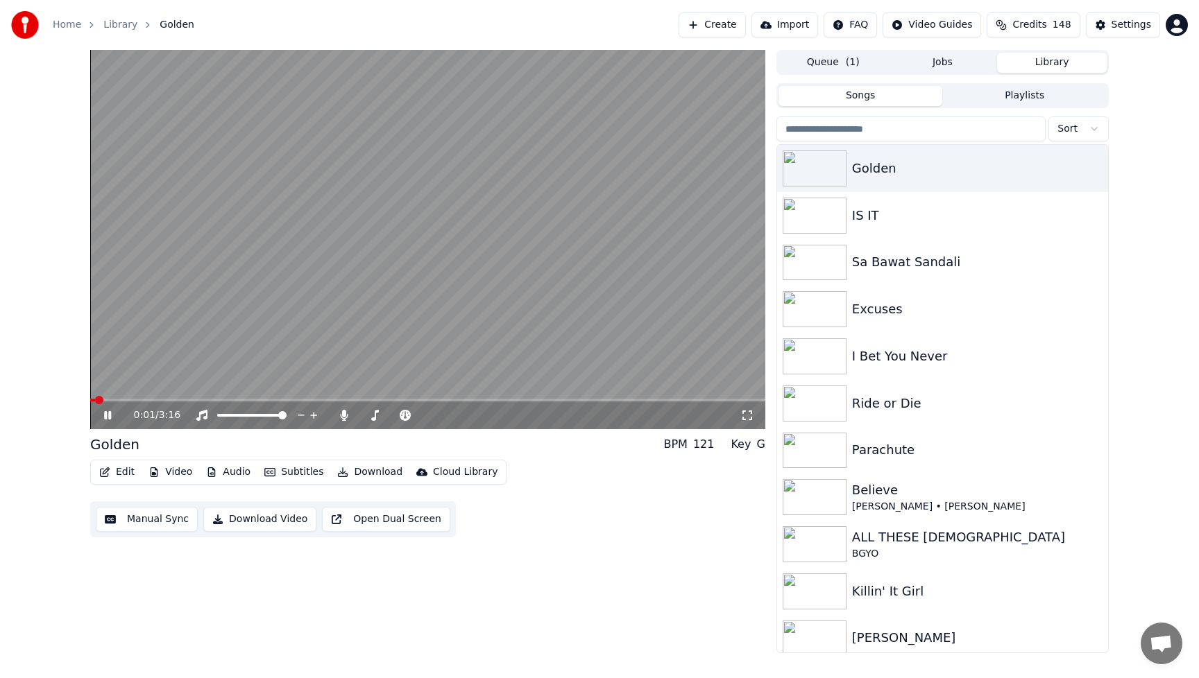
click at [133, 470] on button "Edit" at bounding box center [117, 472] width 46 height 19
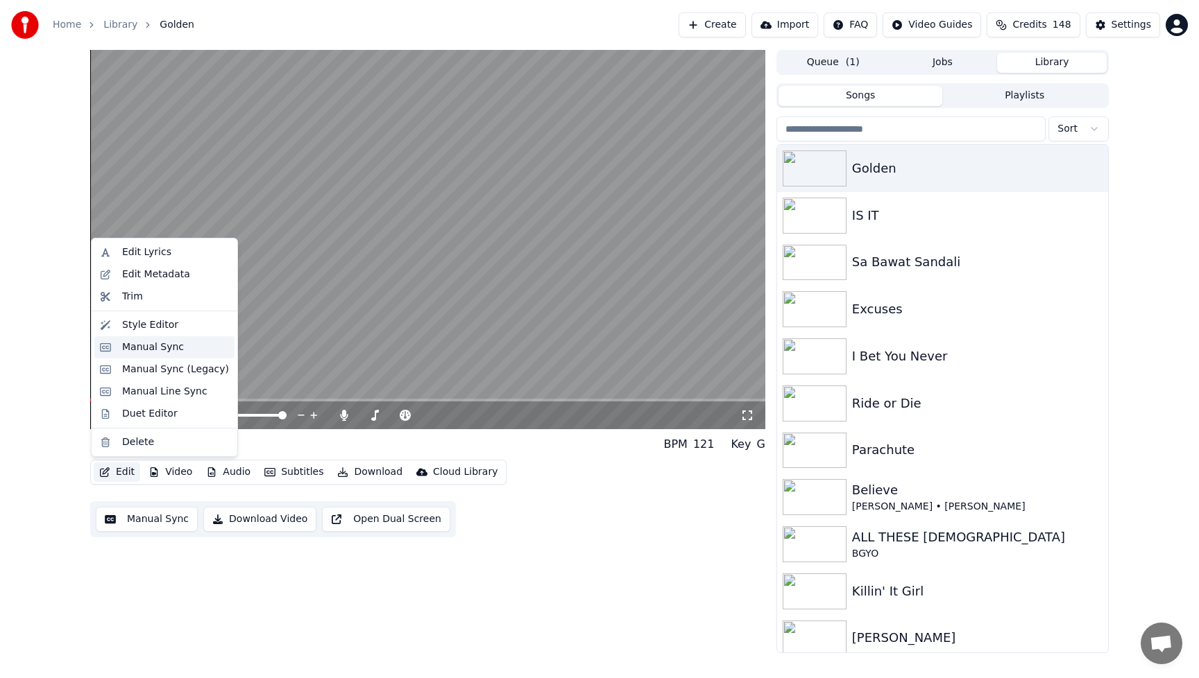
click at [134, 345] on div "Manual Sync" at bounding box center [153, 348] width 62 height 14
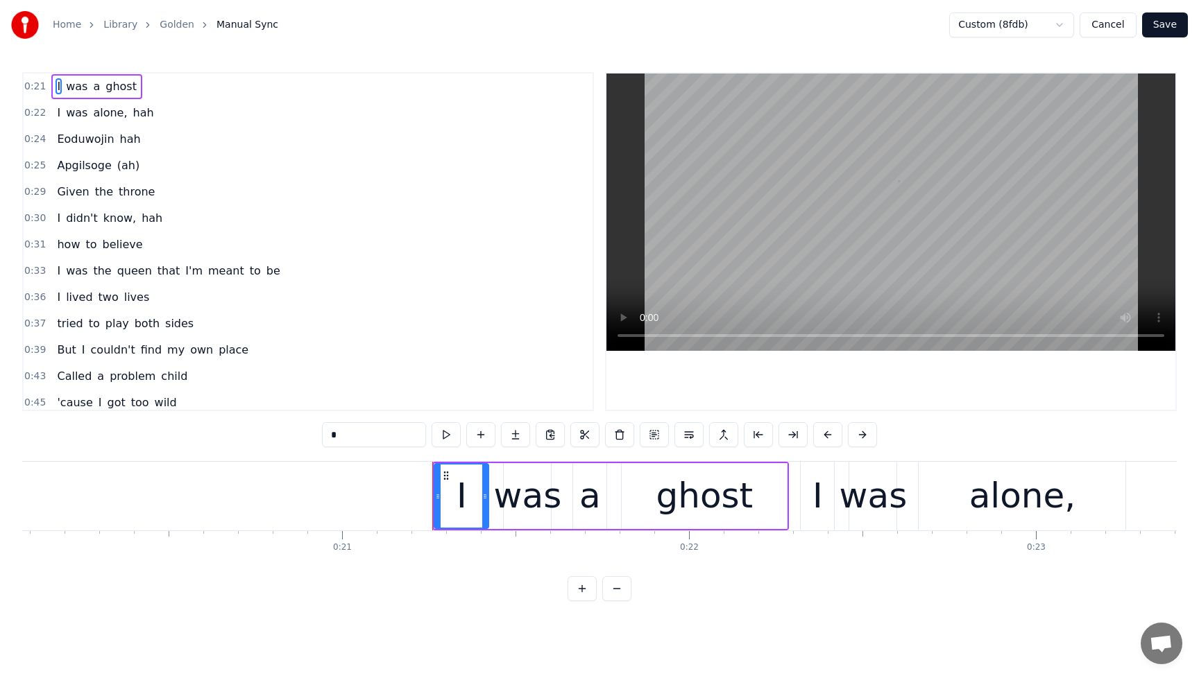
scroll to position [0, 7305]
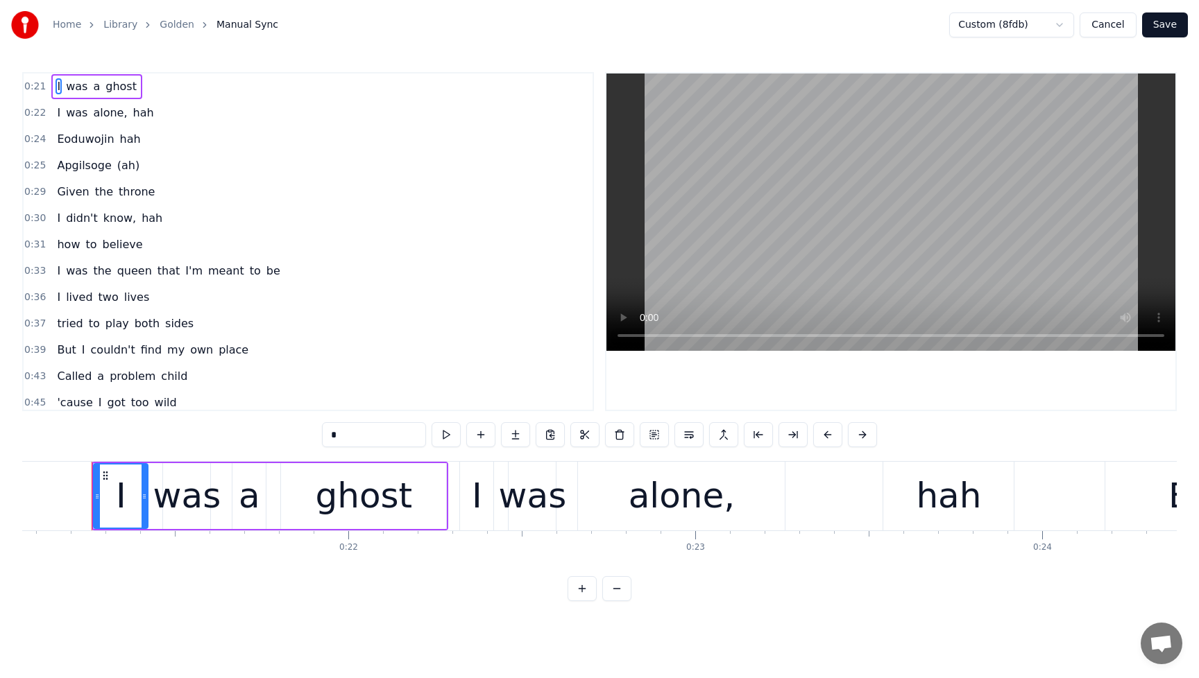
click at [65, 235] on div "how to believe" at bounding box center [99, 244] width 96 height 25
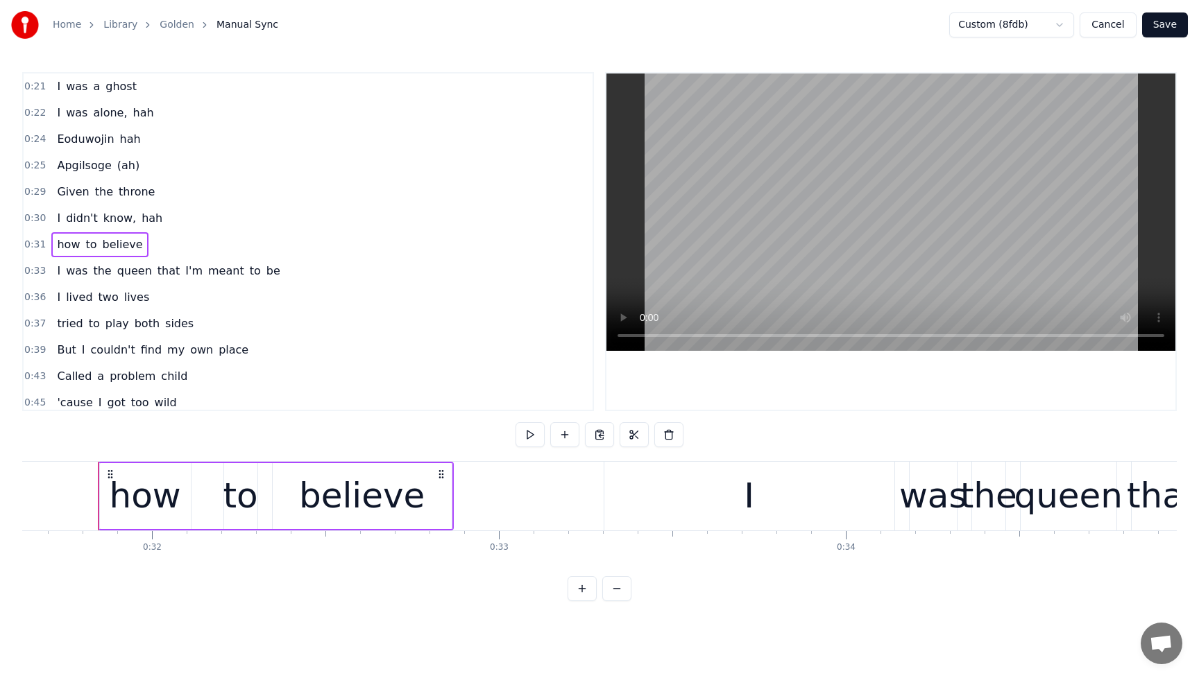
scroll to position [0, 10977]
click at [133, 511] on div "how" at bounding box center [138, 496] width 71 height 52
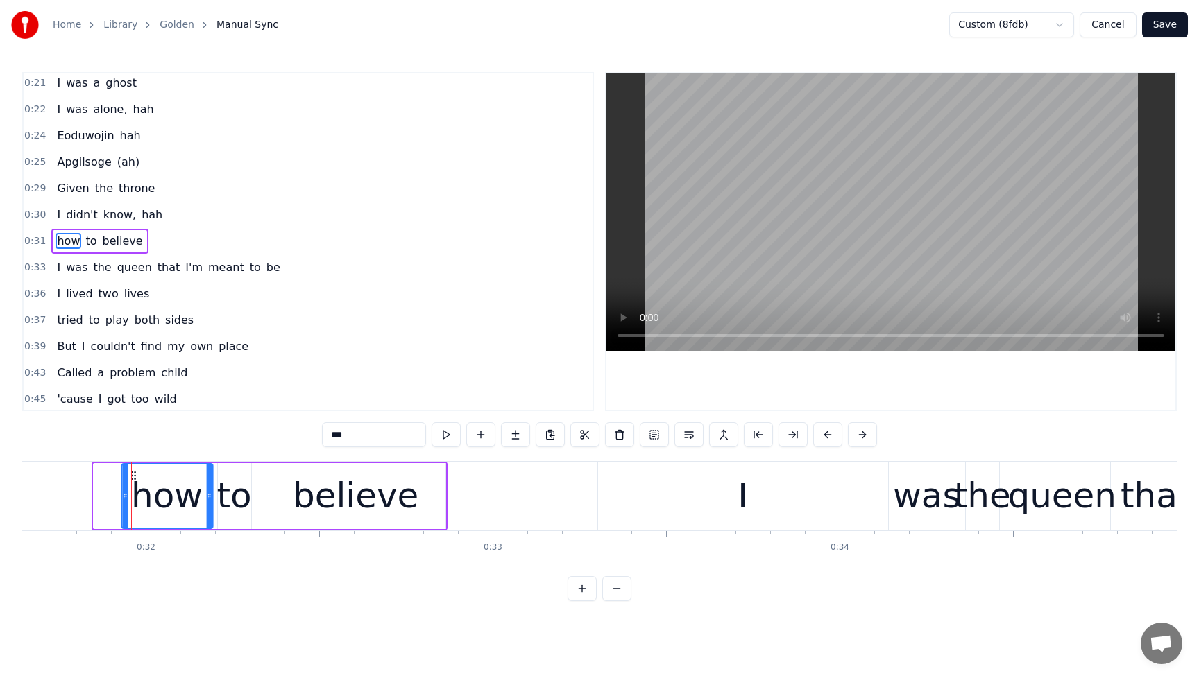
drag, startPoint x: 103, startPoint y: 477, endPoint x: 131, endPoint y: 477, distance: 27.8
click at [1163, 24] on button "Save" at bounding box center [1165, 24] width 46 height 25
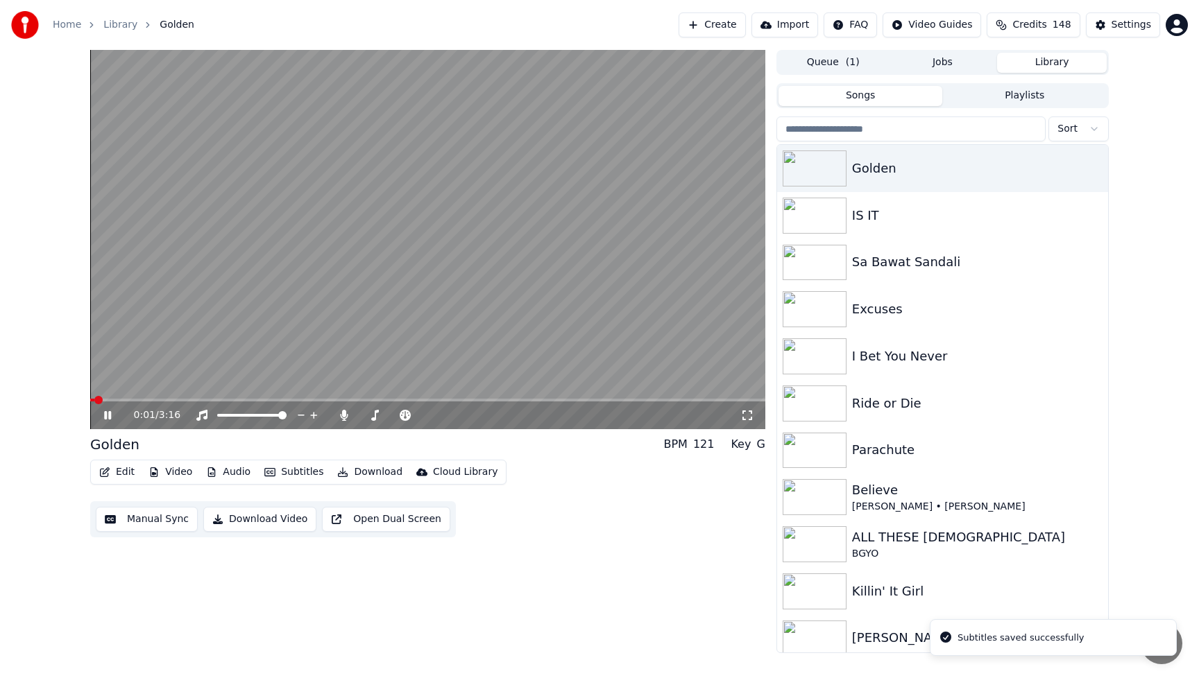
click at [165, 401] on span at bounding box center [427, 400] width 675 height 3
click at [108, 413] on icon at bounding box center [107, 415] width 7 height 8
click at [898, 171] on div "Golden" at bounding box center [970, 168] width 237 height 19
click at [899, 171] on div "Golden" at bounding box center [970, 168] width 237 height 19
click at [90, 404] on span at bounding box center [94, 400] width 8 height 8
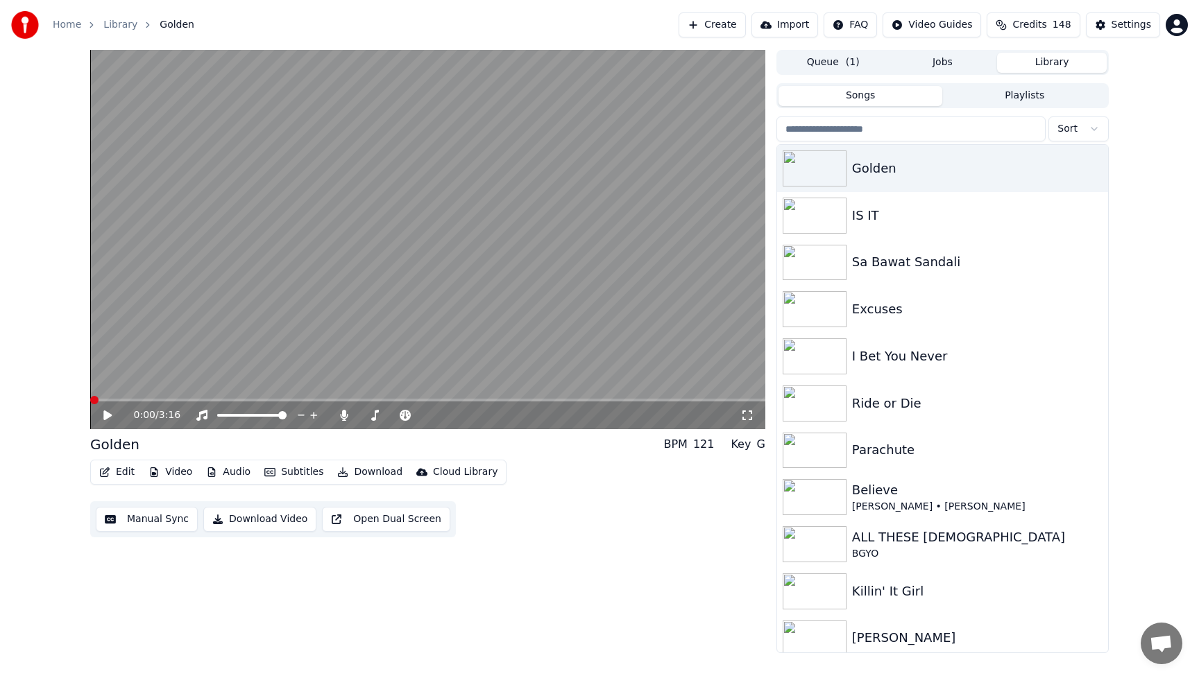
click at [109, 416] on icon at bounding box center [107, 416] width 8 height 10
click at [108, 415] on icon at bounding box center [107, 415] width 7 height 8
click at [263, 519] on button "Download Video" at bounding box center [259, 519] width 113 height 25
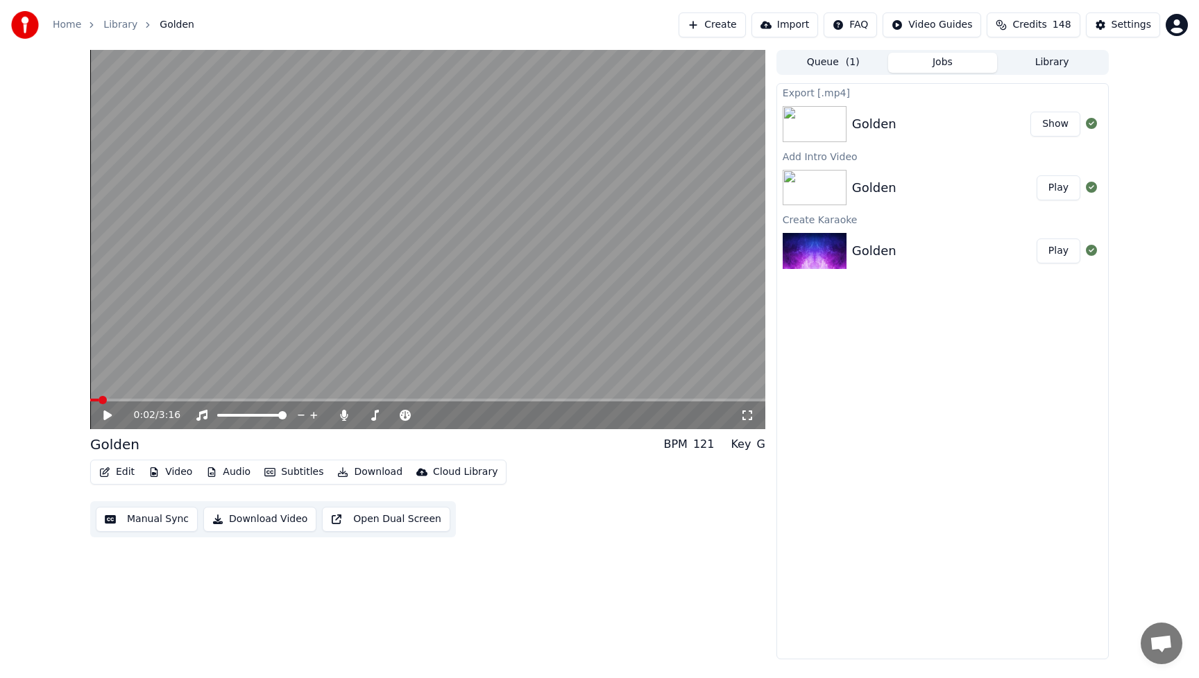
click at [117, 471] on button "Edit" at bounding box center [117, 472] width 46 height 19
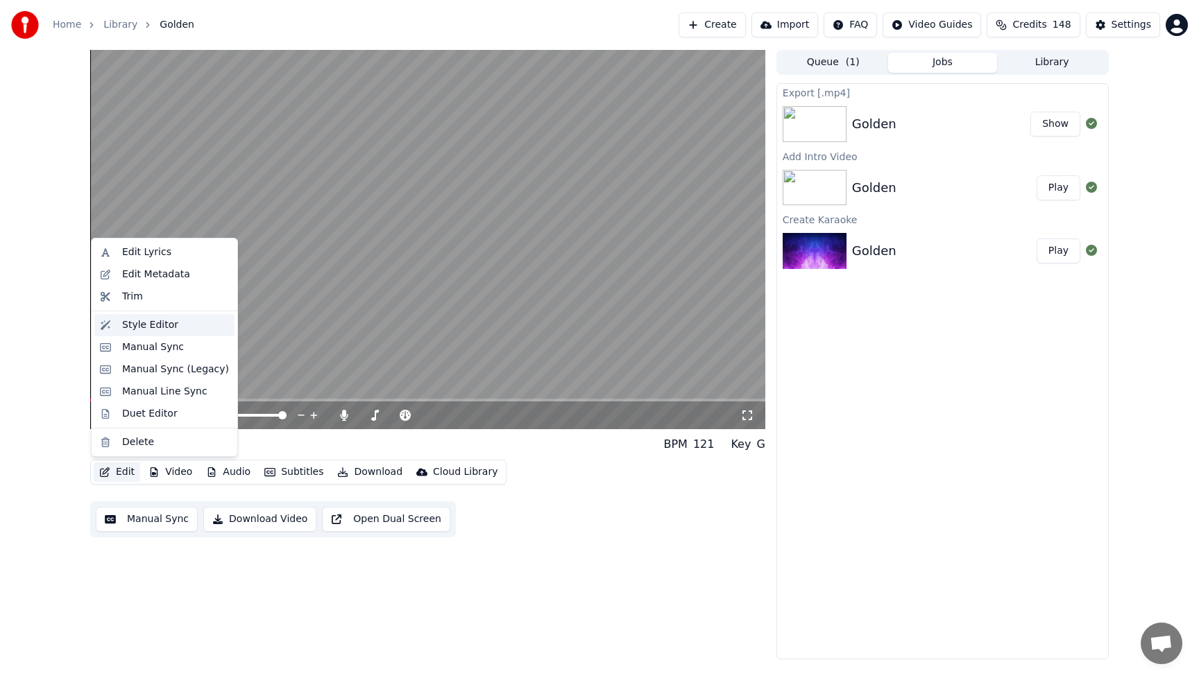
click at [154, 327] on div "Style Editor" at bounding box center [150, 325] width 56 height 14
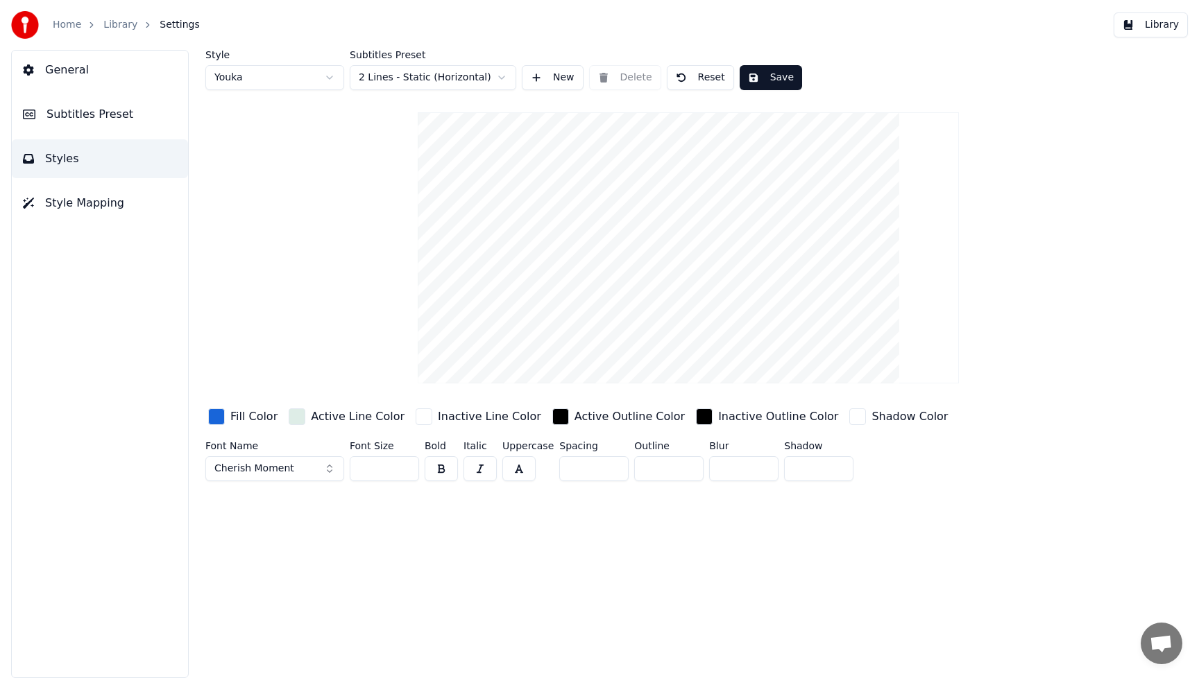
click at [215, 418] on div "button" at bounding box center [216, 417] width 17 height 17
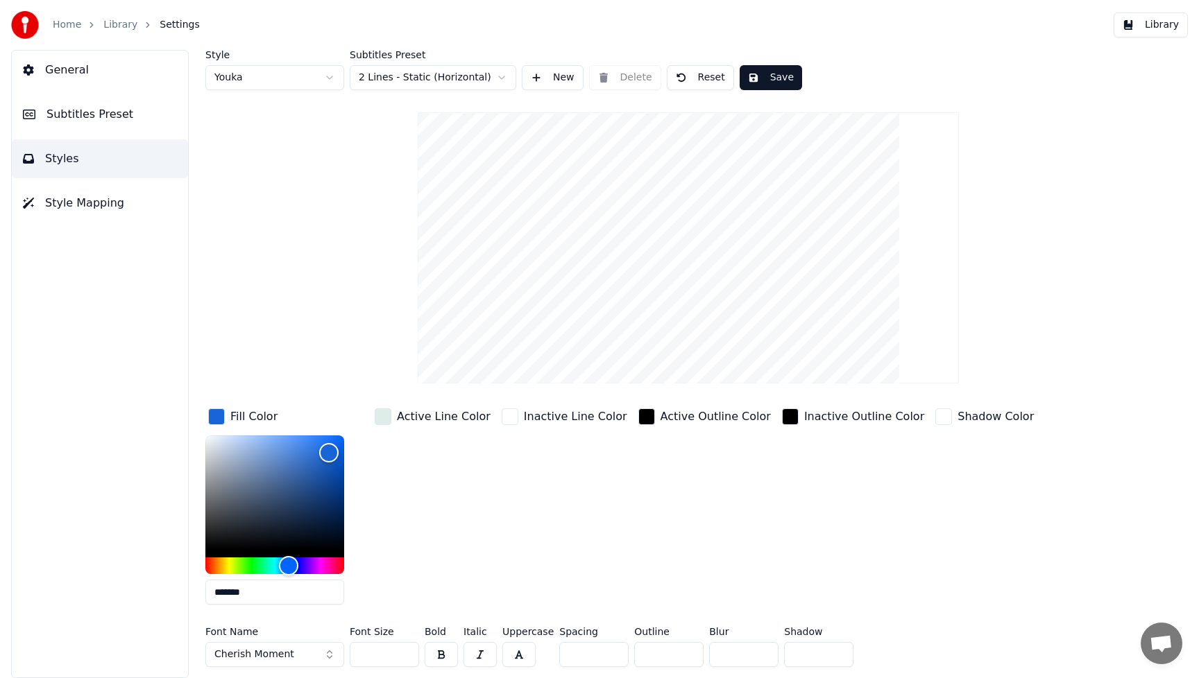
click at [500, 504] on div "Inactive Line Color" at bounding box center [564, 511] width 131 height 210
click at [783, 77] on button "Save" at bounding box center [771, 77] width 62 height 25
click at [1168, 26] on button "Library" at bounding box center [1150, 24] width 74 height 25
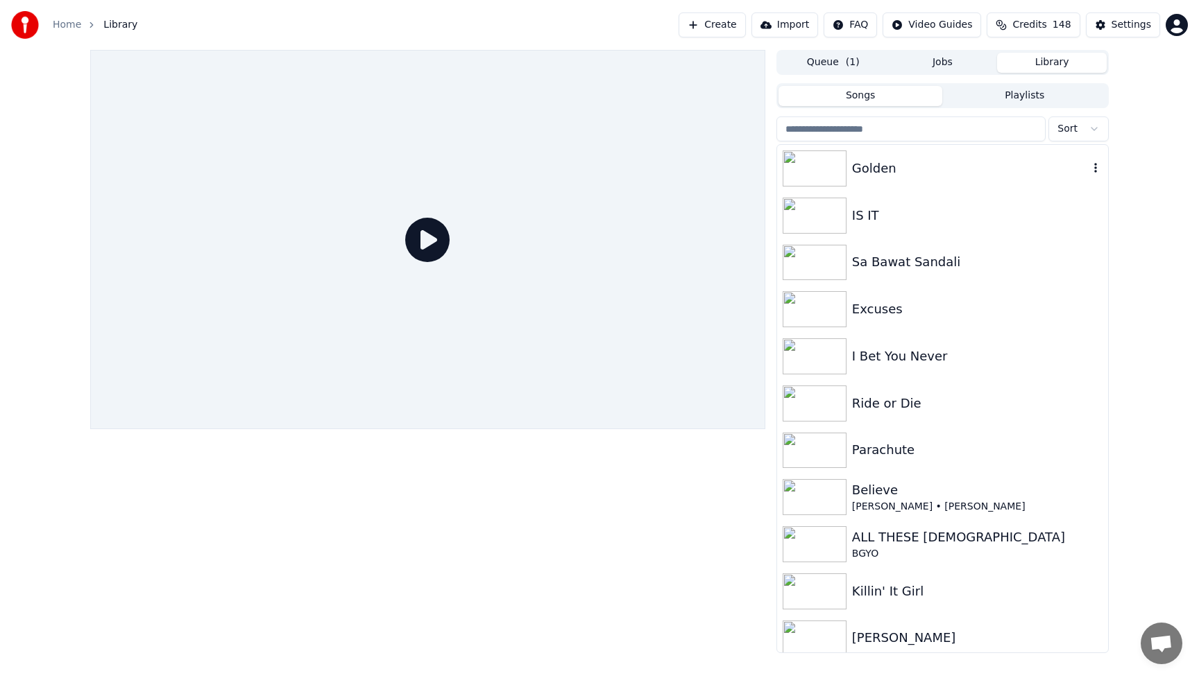
click at [895, 174] on div "Golden" at bounding box center [970, 168] width 237 height 19
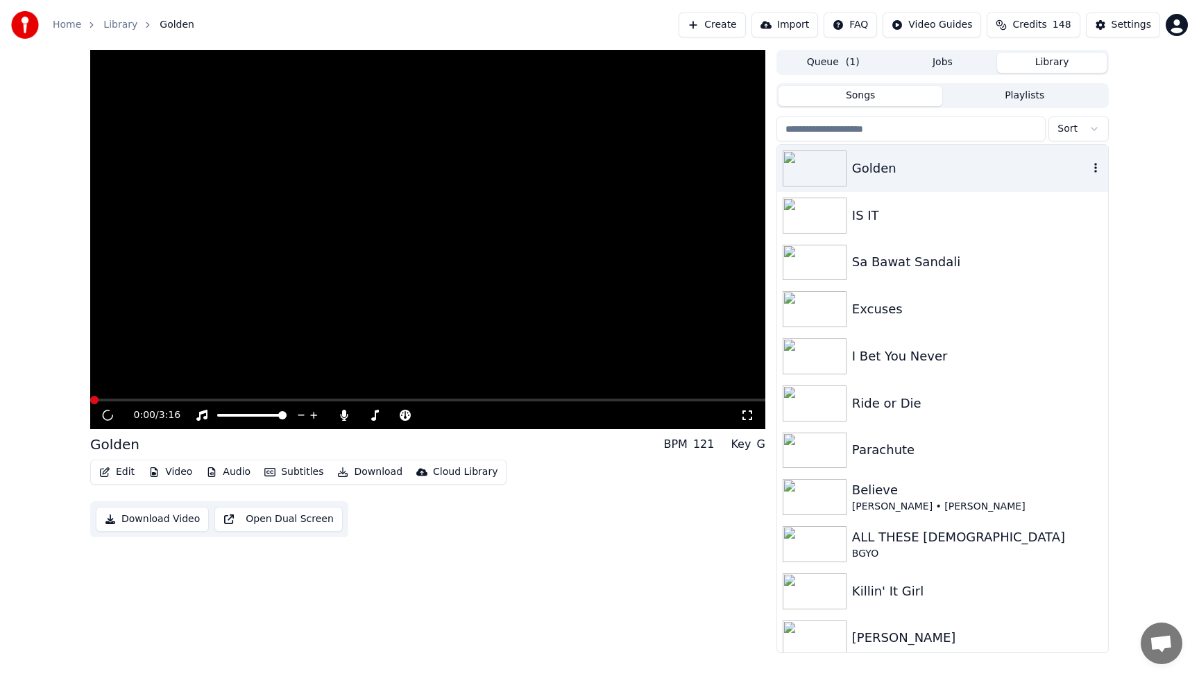
click at [895, 174] on div "Golden" at bounding box center [970, 168] width 237 height 19
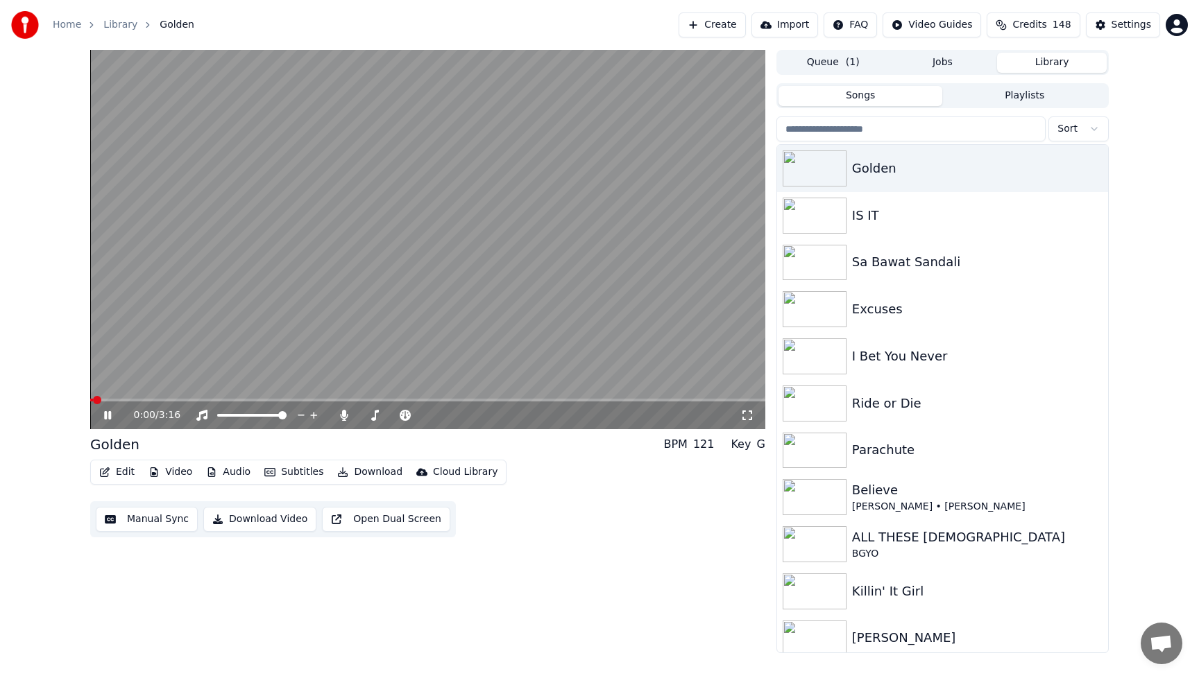
click at [107, 419] on icon at bounding box center [117, 415] width 33 height 11
click at [610, 510] on div "Edit Video Audio Subtitles Download Cloud Library Manual Sync Download Video Op…" at bounding box center [427, 499] width 675 height 78
click at [180, 471] on button "Video" at bounding box center [170, 472] width 55 height 19
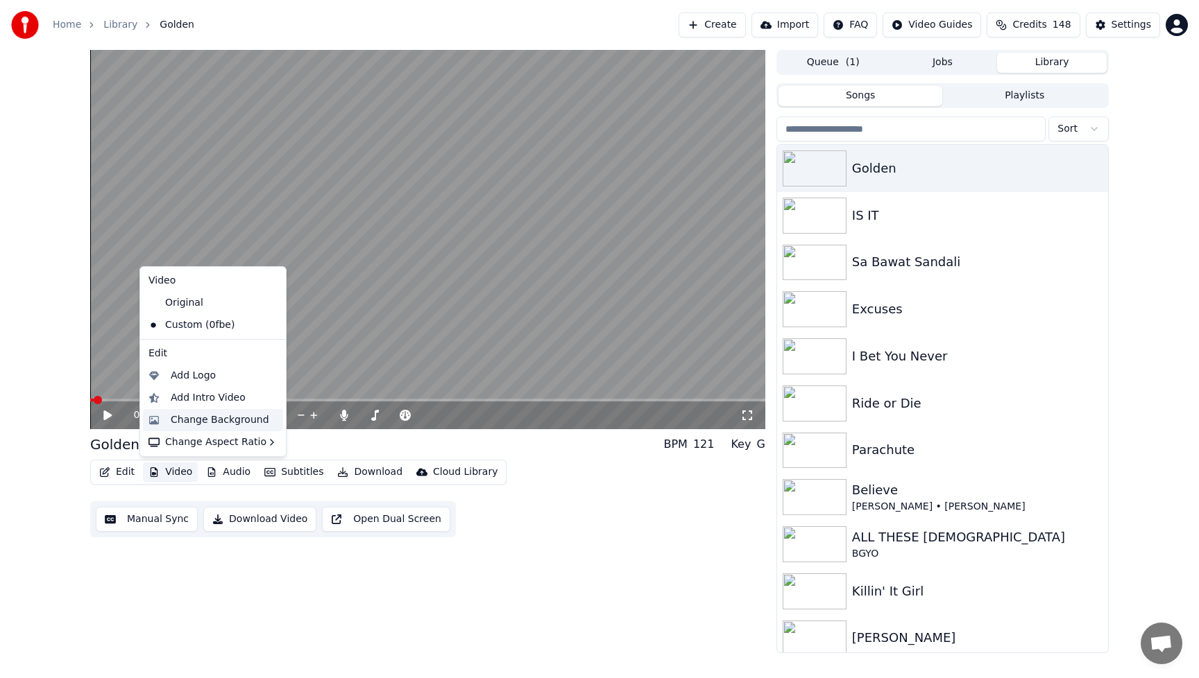
click at [181, 420] on div "Change Background" at bounding box center [220, 420] width 99 height 14
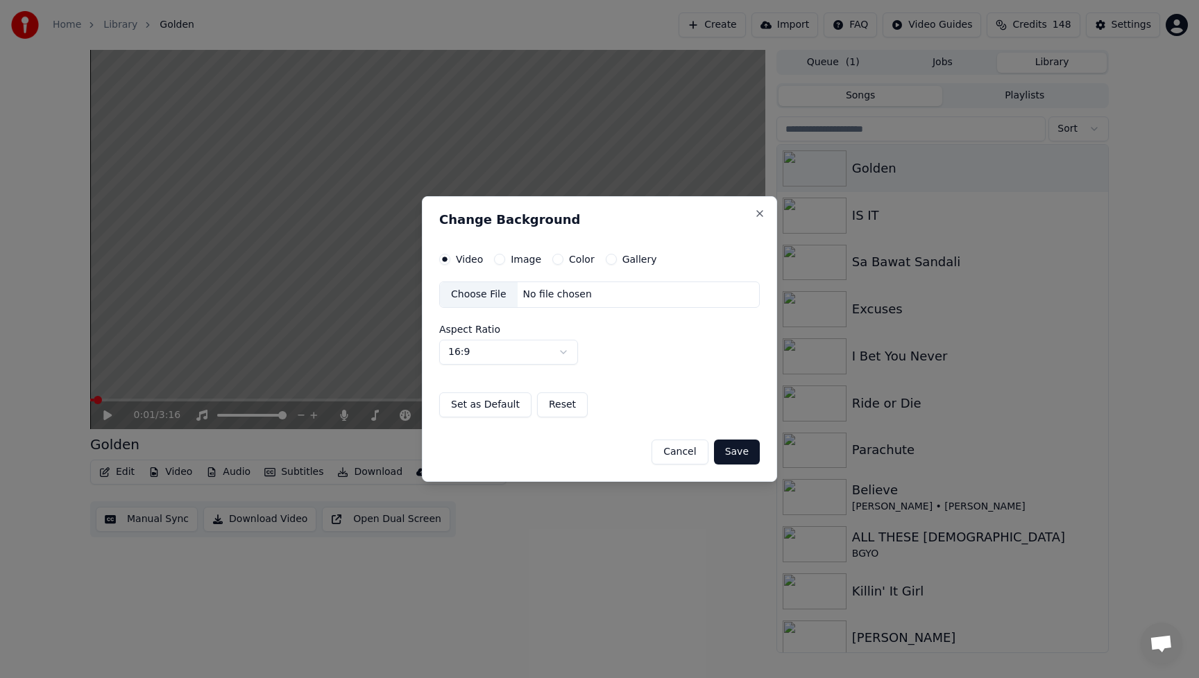
click at [470, 299] on div "Choose File" at bounding box center [479, 294] width 78 height 25
click at [493, 294] on div "Choose File" at bounding box center [479, 294] width 78 height 25
click at [733, 459] on button "Save" at bounding box center [737, 452] width 46 height 25
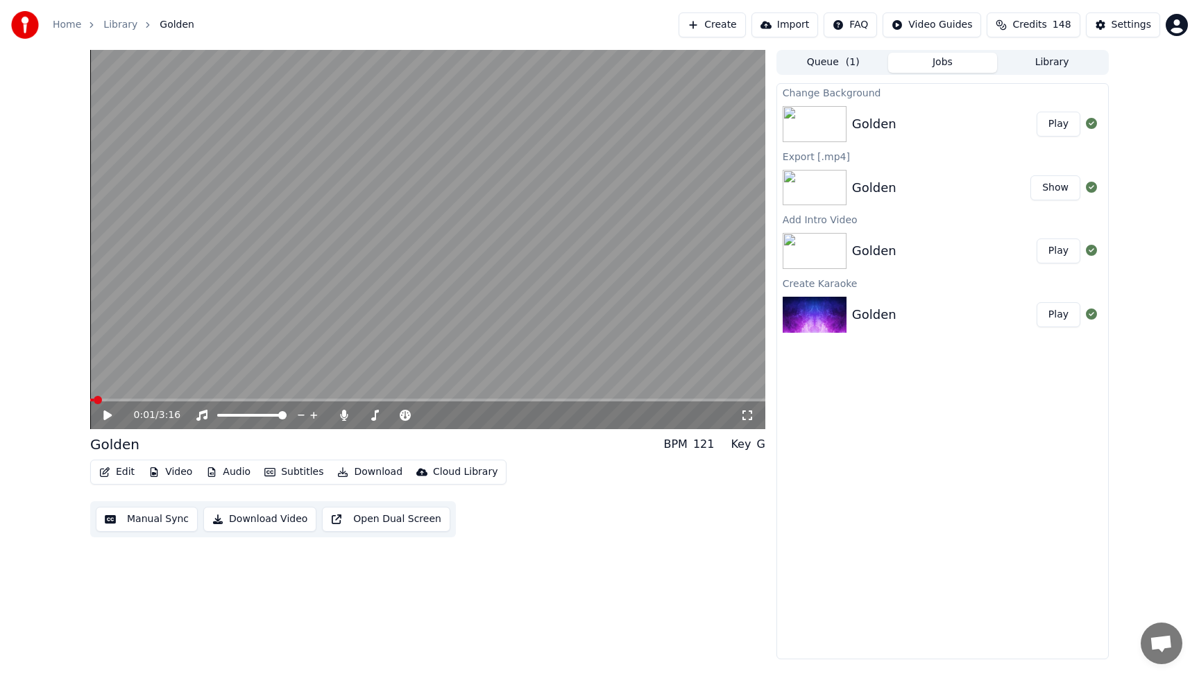
click at [1062, 129] on button "Play" at bounding box center [1058, 124] width 44 height 25
click at [107, 418] on icon at bounding box center [117, 415] width 33 height 11
click at [175, 472] on button "Video" at bounding box center [170, 472] width 55 height 19
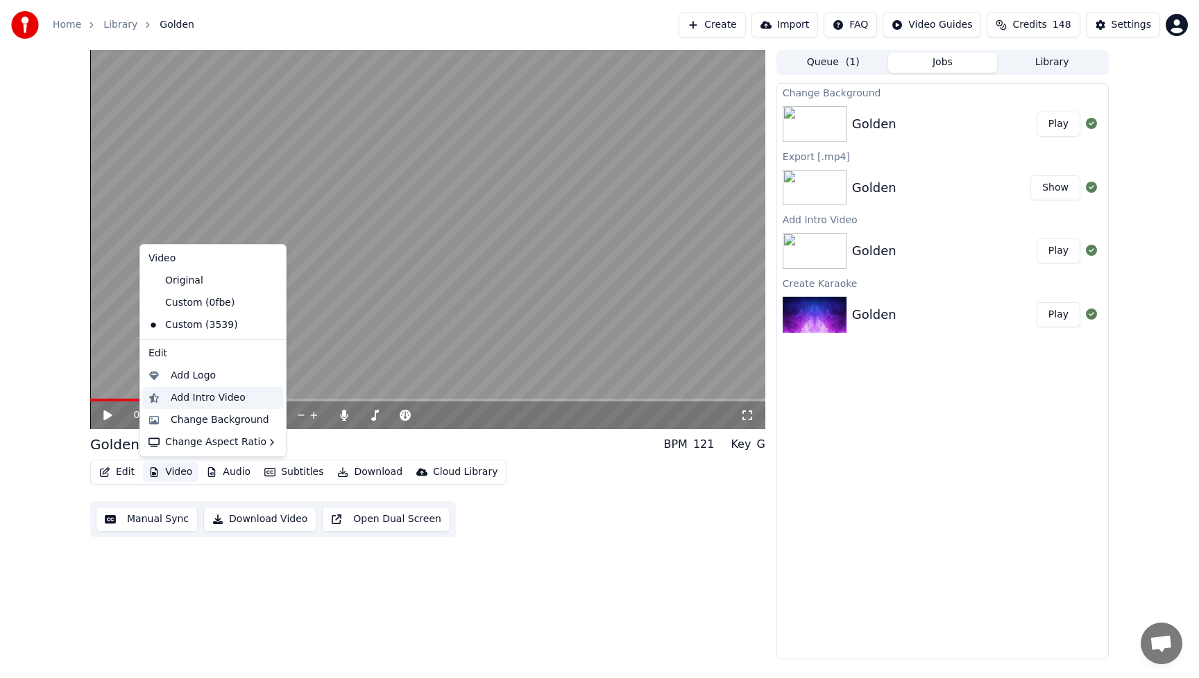
click at [180, 398] on div "Add Intro Video" at bounding box center [208, 398] width 75 height 14
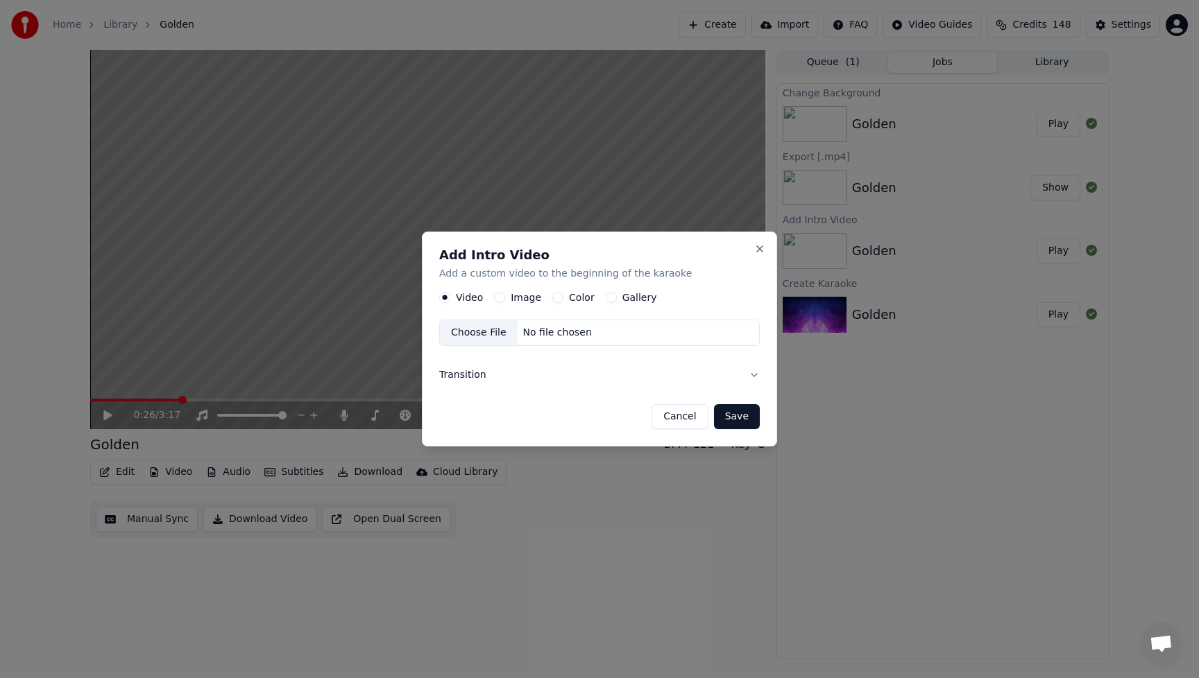
click at [522, 296] on label "Image" at bounding box center [526, 298] width 31 height 10
click at [505, 296] on button "Image" at bounding box center [499, 297] width 11 height 11
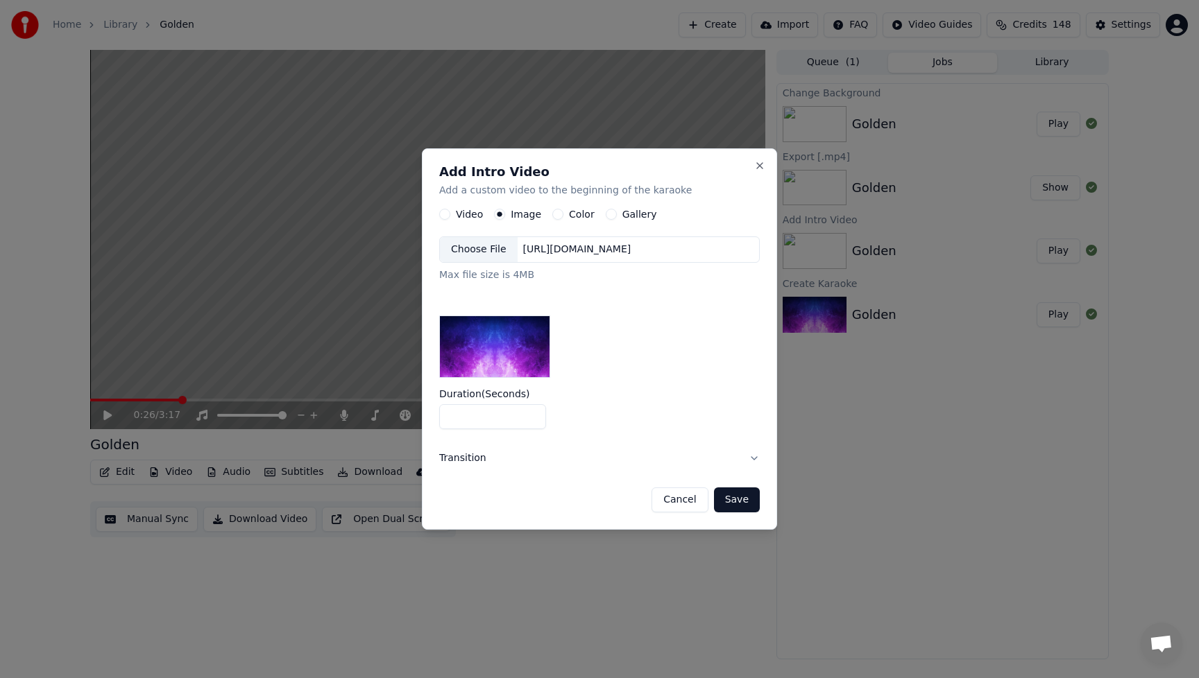
click at [475, 253] on div "Choose File" at bounding box center [479, 249] width 78 height 25
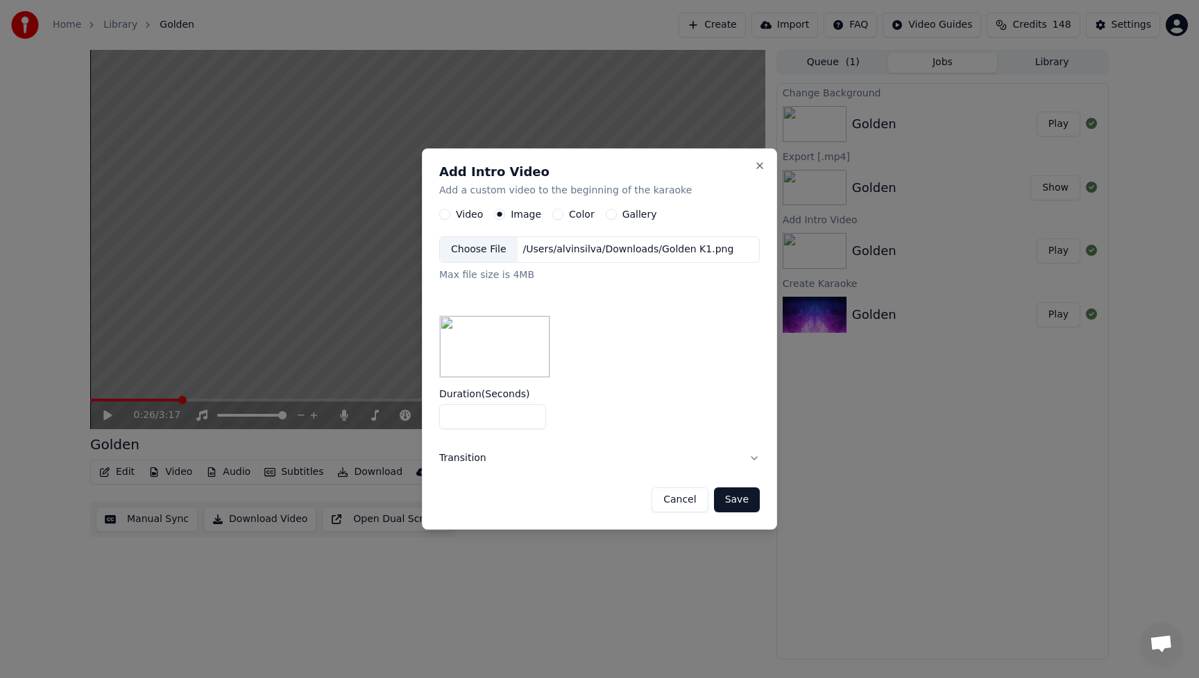
click at [743, 496] on button "Save" at bounding box center [737, 500] width 46 height 25
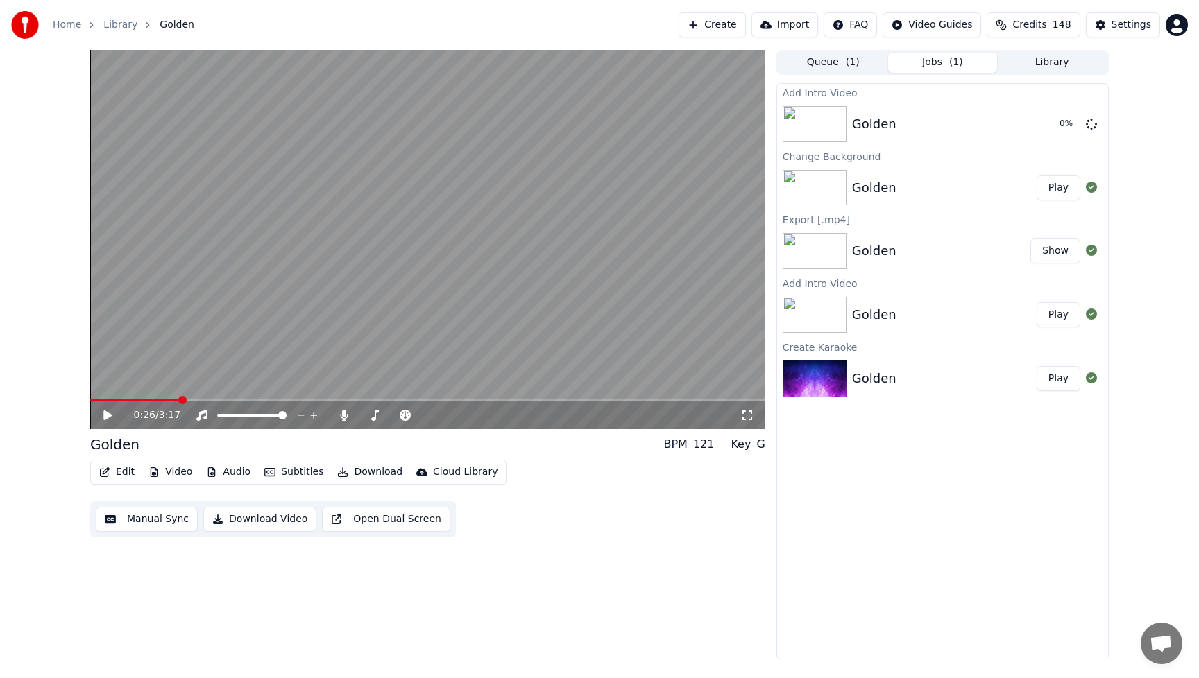
click at [1055, 26] on span "148" at bounding box center [1061, 25] width 19 height 14
click at [1046, 26] on span "Credits" at bounding box center [1029, 25] width 34 height 14
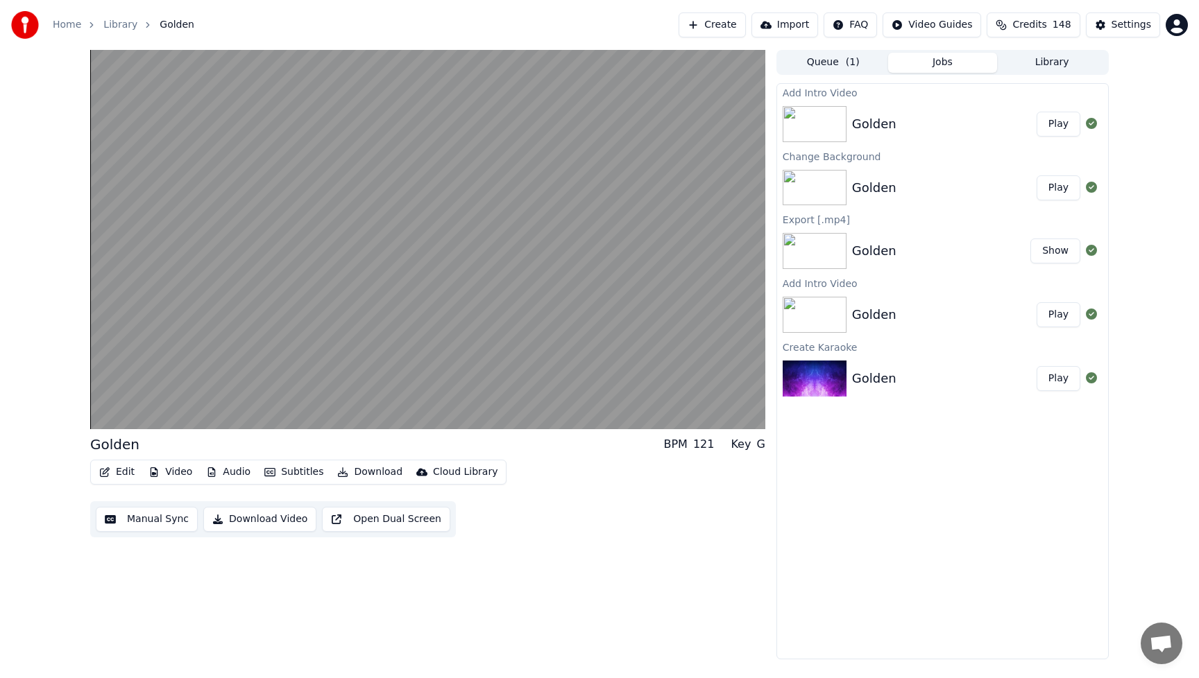
click at [1057, 123] on button "Play" at bounding box center [1058, 124] width 44 height 25
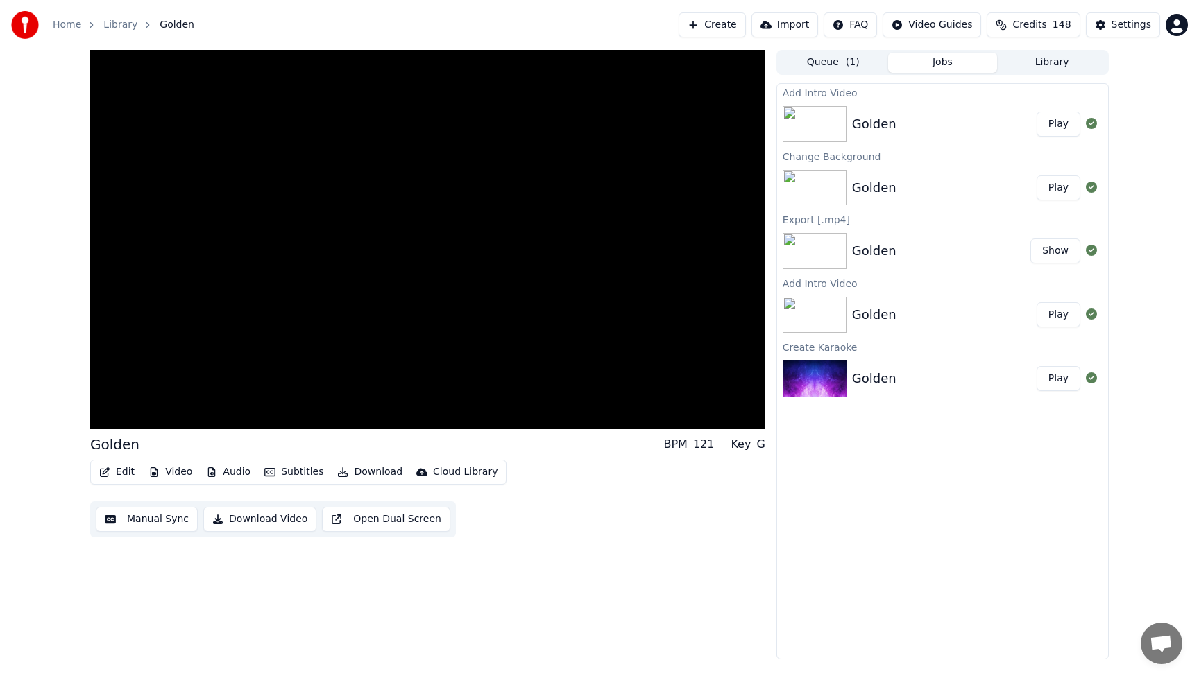
click at [1057, 123] on button "Play" at bounding box center [1058, 124] width 44 height 25
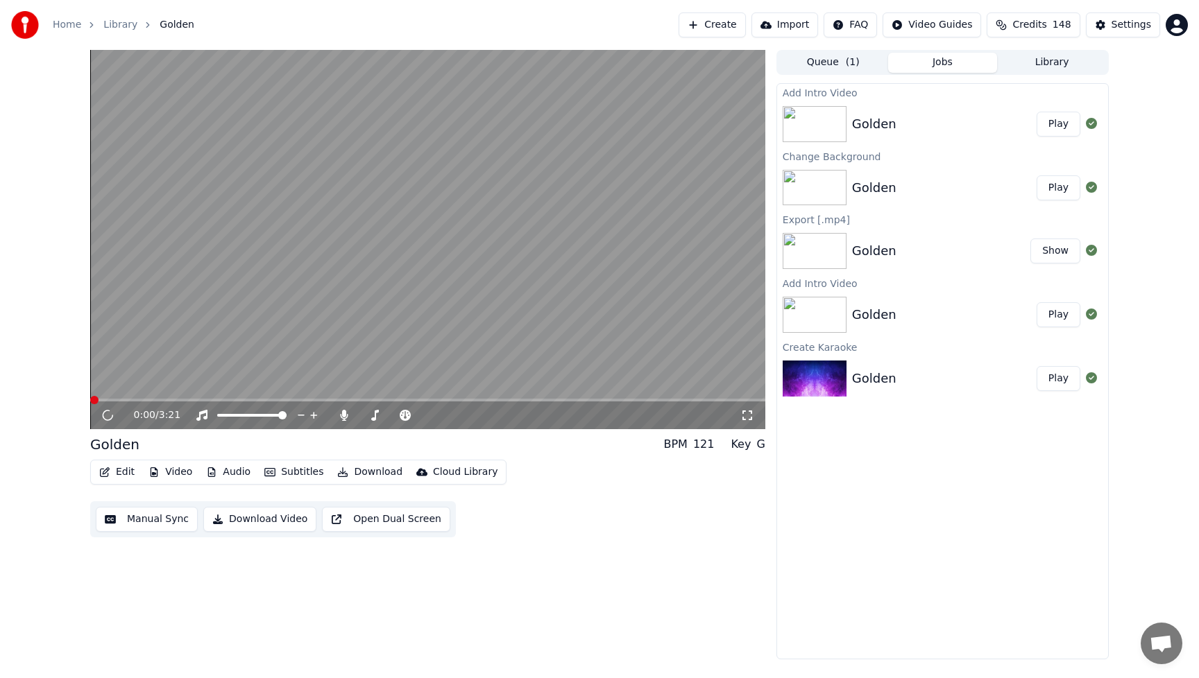
click at [1056, 121] on button "Play" at bounding box center [1058, 124] width 44 height 25
click at [282, 417] on span at bounding box center [277, 415] width 8 height 8
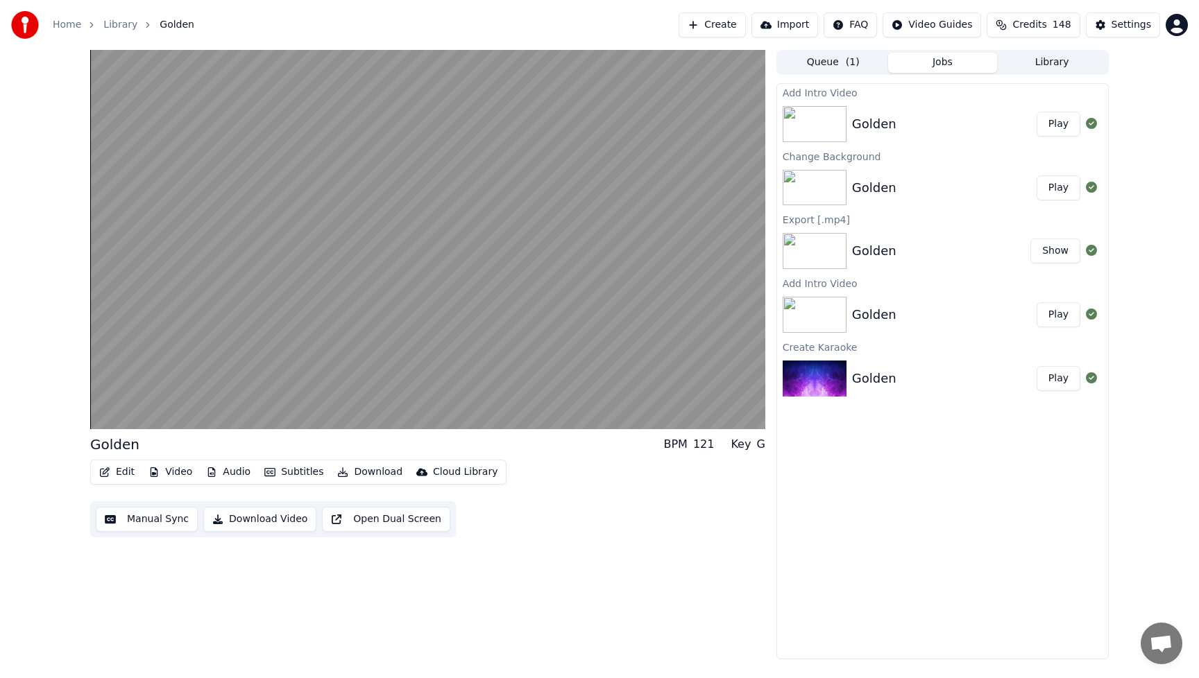
click at [1065, 127] on button "Play" at bounding box center [1058, 124] width 44 height 25
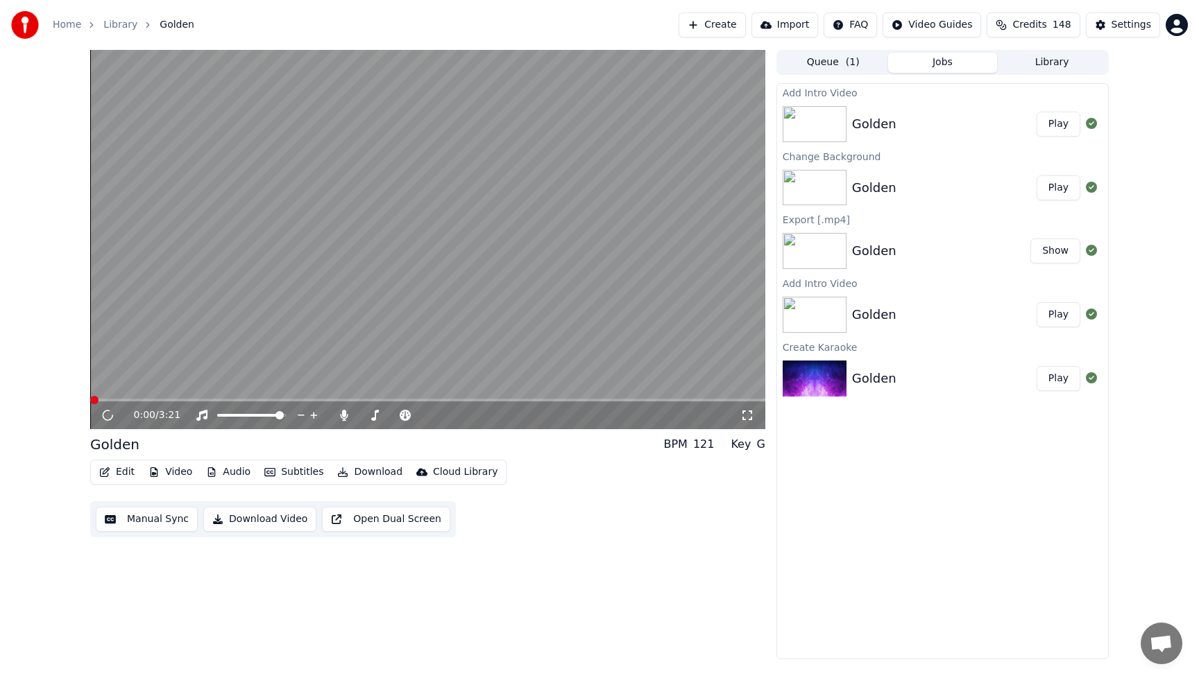
click at [1065, 127] on button "Play" at bounding box center [1058, 124] width 44 height 25
click at [345, 418] on icon at bounding box center [344, 415] width 14 height 11
click at [103, 413] on icon at bounding box center [117, 415] width 33 height 11
click at [270, 520] on button "Download Video" at bounding box center [259, 519] width 113 height 25
